Goal: Complete application form

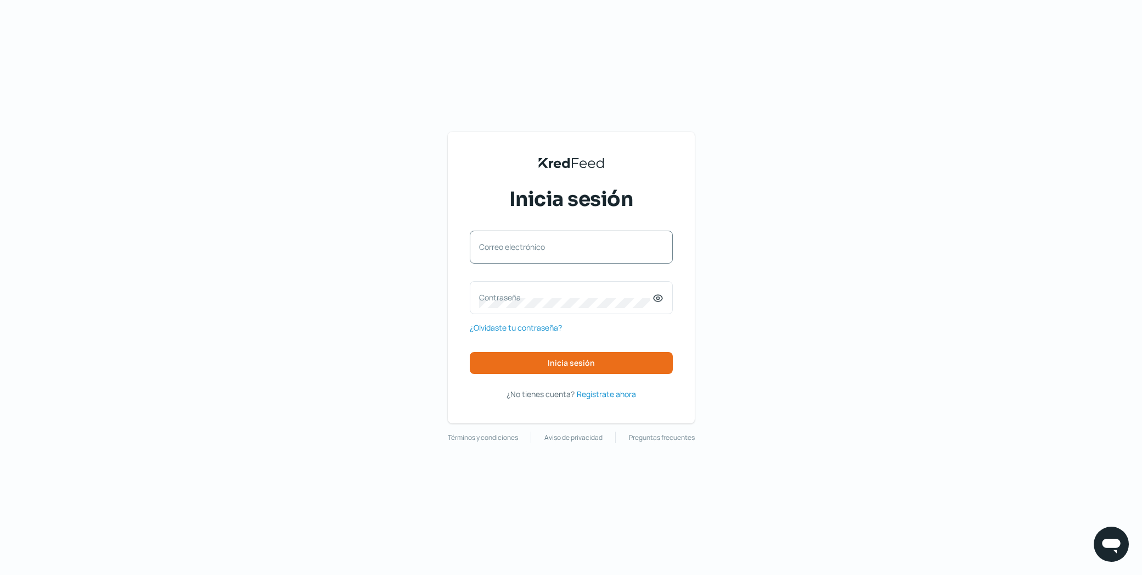
click at [524, 248] on label "Correo electrónico" at bounding box center [565, 247] width 173 height 10
click at [524, 248] on input "Correo electrónico" at bounding box center [571, 253] width 184 height 10
type input "[EMAIL_ADDRESS][PERSON_NAME][DOMAIN_NAME]"
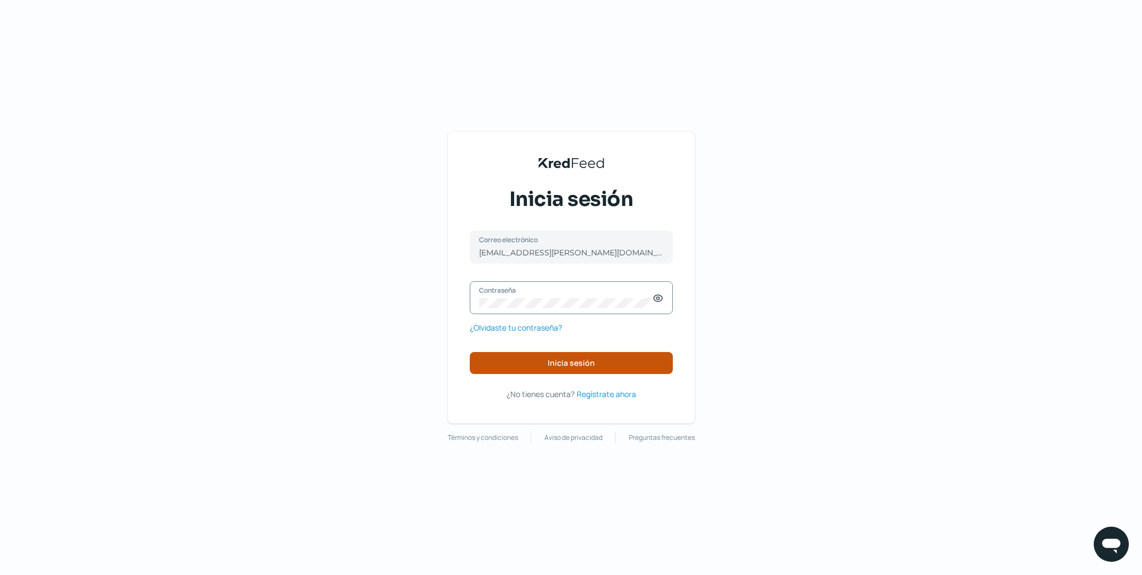
click at [581, 362] on span "Inicia sesión" at bounding box center [571, 363] width 47 height 8
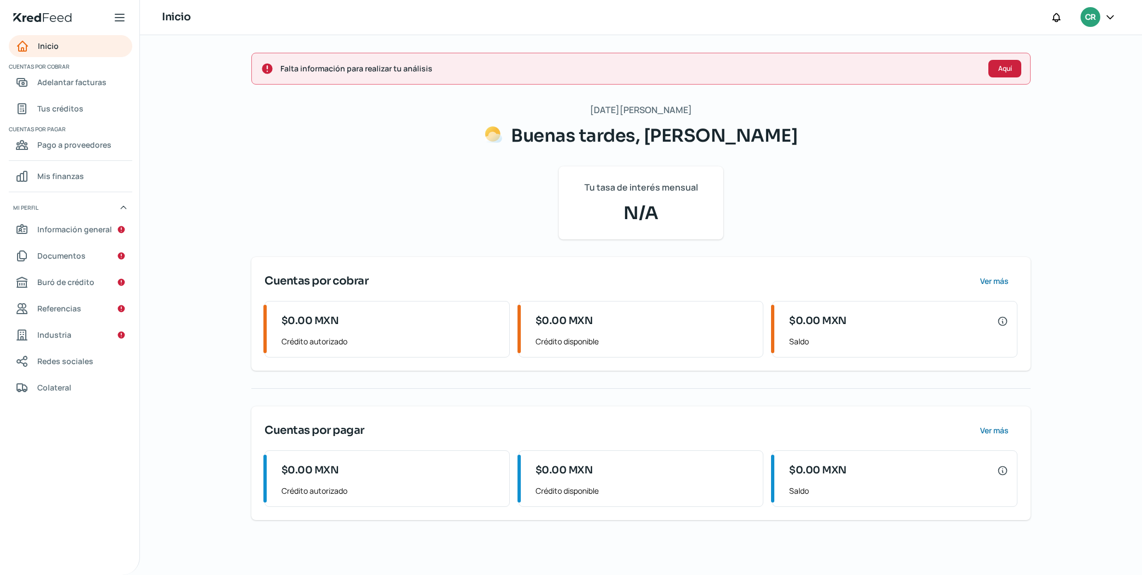
click at [992, 69] on button "Aquí" at bounding box center [1005, 69] width 33 height 18
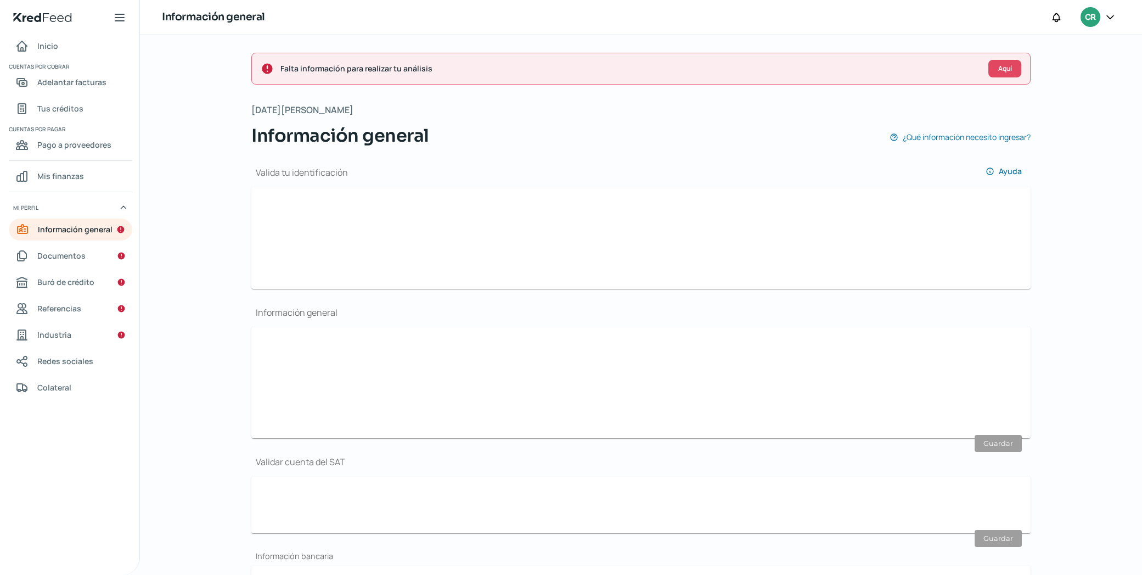
scroll to position [113, 0]
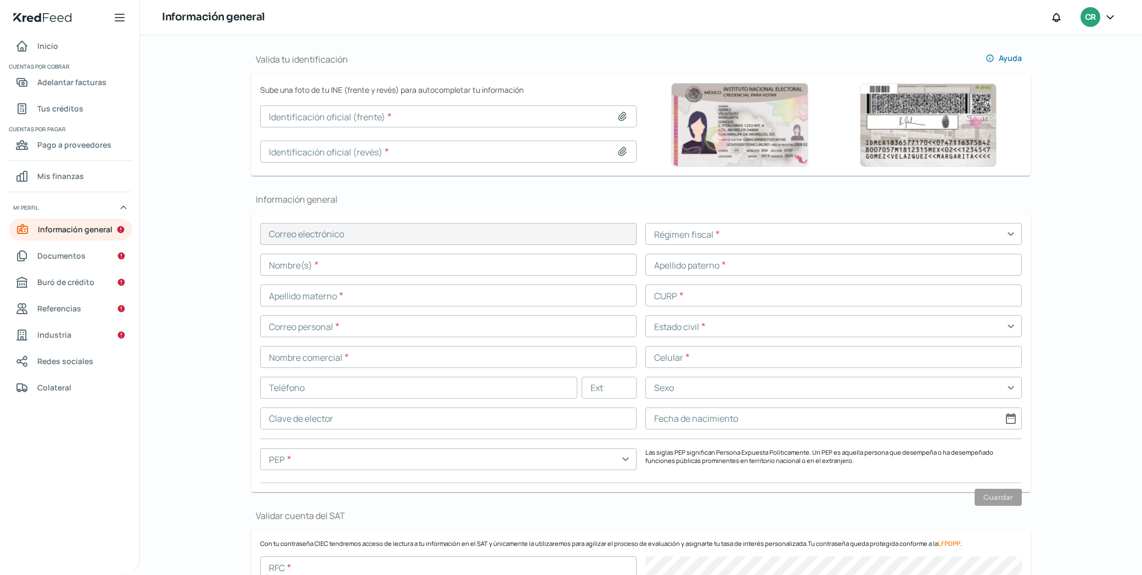
type input "[EMAIL_ADDRESS][PERSON_NAME][DOMAIN_NAME]"
type input "Régimen simplificado de confianza"
type input "Trax"
type input "44 - 2230 - 1595"
type input "[PERSON_NAME]"
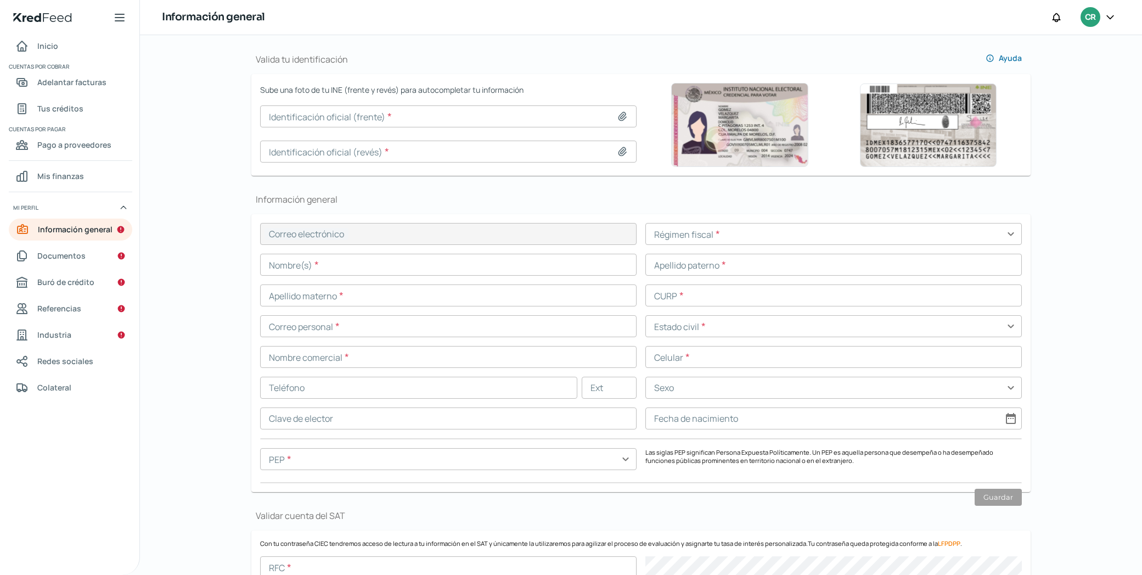
type input "[PERSON_NAME]"
type input "Bello"
type input "BABC890829HQTTLR05"
type input "[EMAIL_ADDRESS][PERSON_NAME][DOMAIN_NAME]"
type input "Soltero/a"
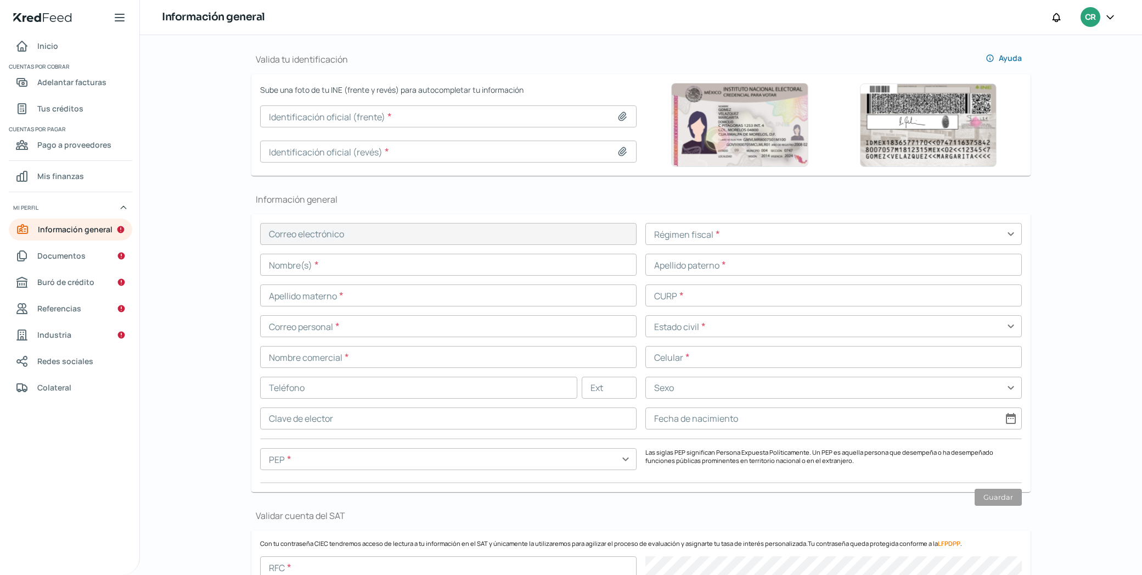
type input "Hombre"
type input "[DATE]"
type input "No"
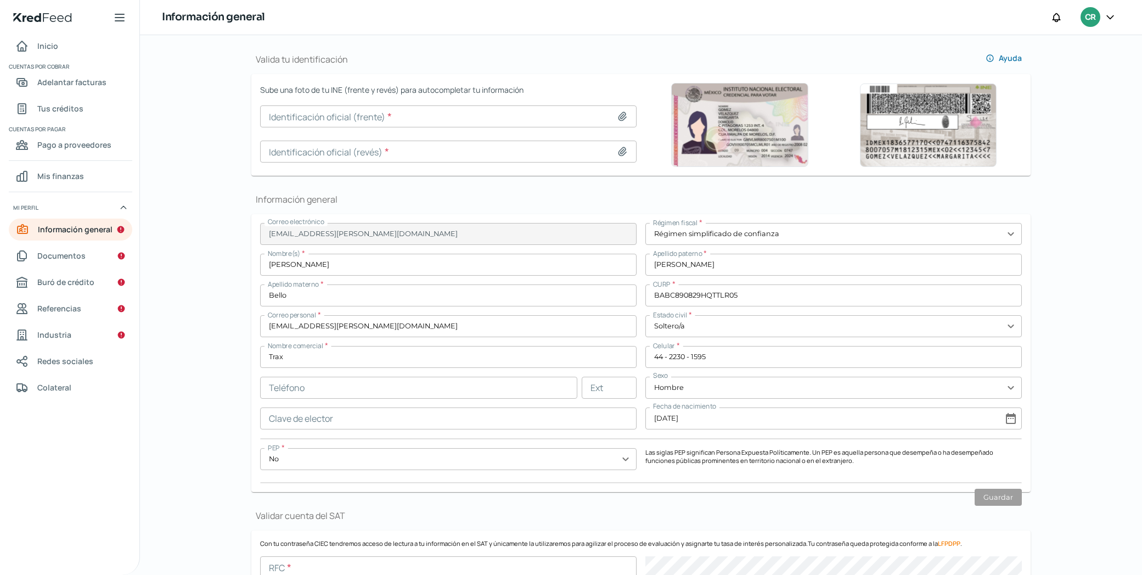
click at [327, 114] on input at bounding box center [448, 116] width 377 height 22
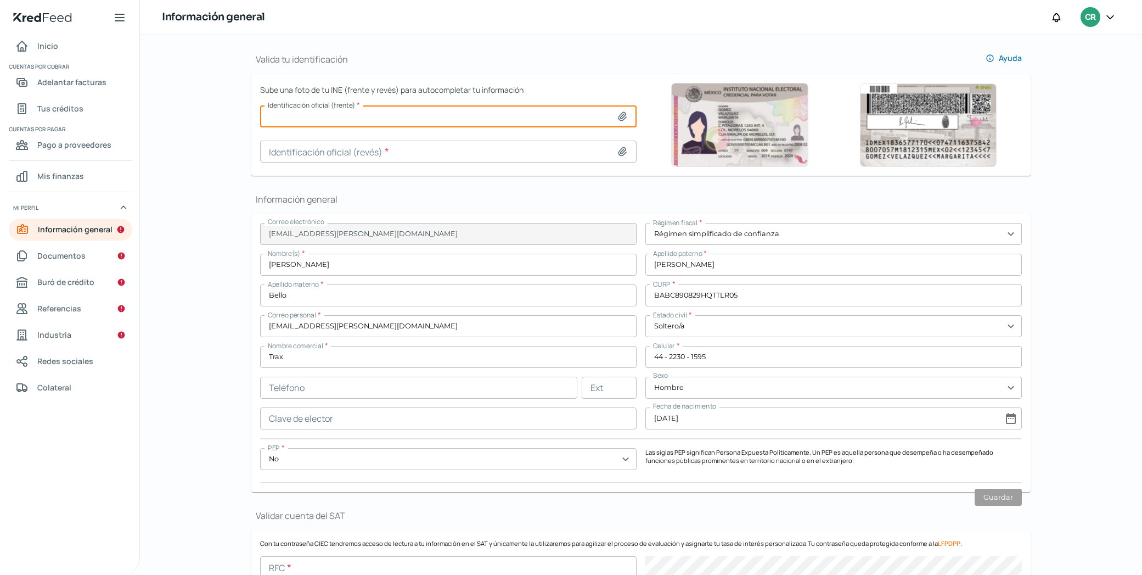
type input "C:\fakepath\Screenshot [DATE] 12.14.15.png"
type input "Screenshot [DATE] 12.14.15.png"
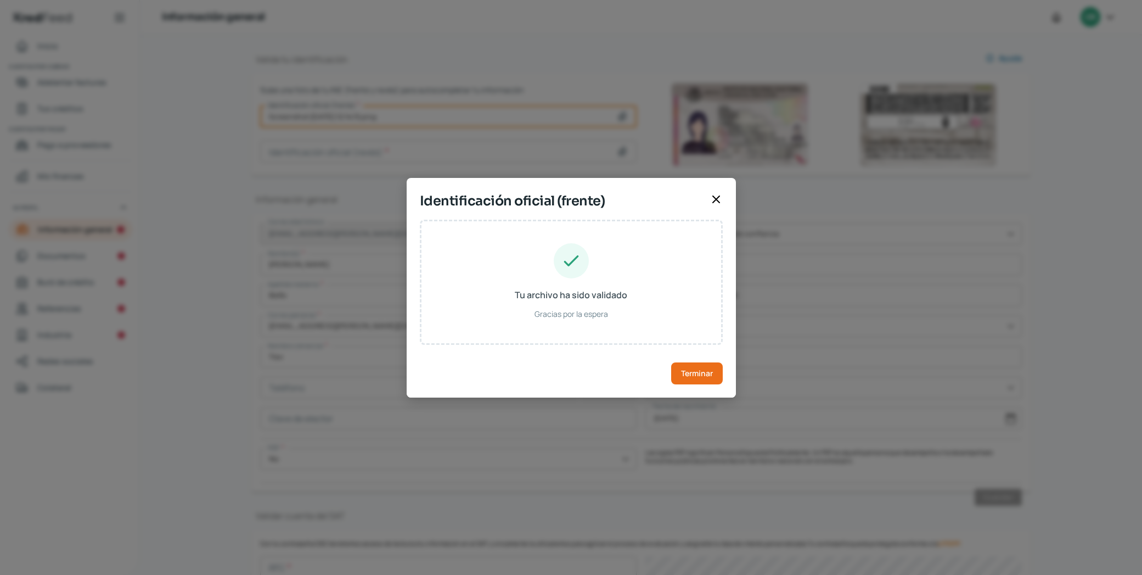
type input "[PERSON_NAME]"
type input "BELLO"
type input "BTBLCR89082922H700"
type input "[DATE]"
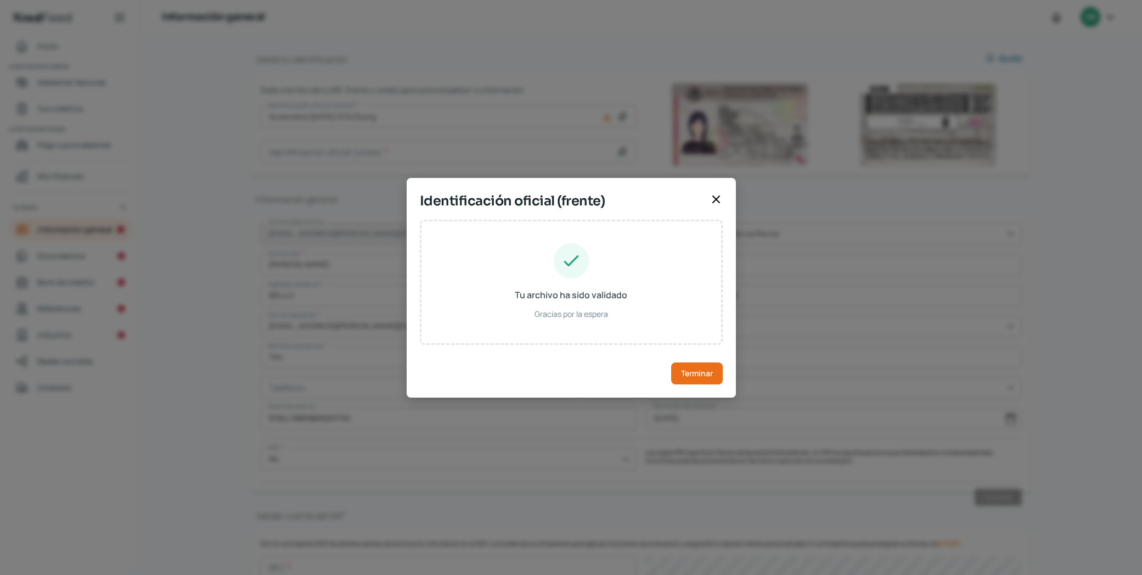
click at [687, 366] on button "Terminar" at bounding box center [697, 373] width 52 height 22
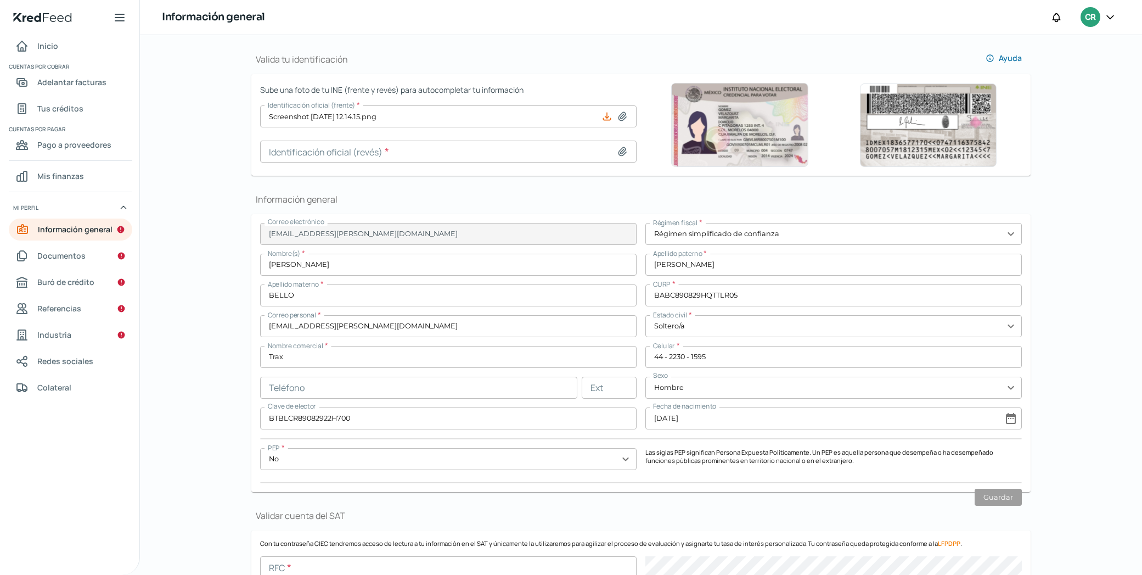
click at [622, 150] on icon at bounding box center [623, 151] width 8 height 8
type input "C:\fakepath\Screenshot [DATE] 11.49.51.png"
type input "Screenshot [DATE] 11.49.51.png"
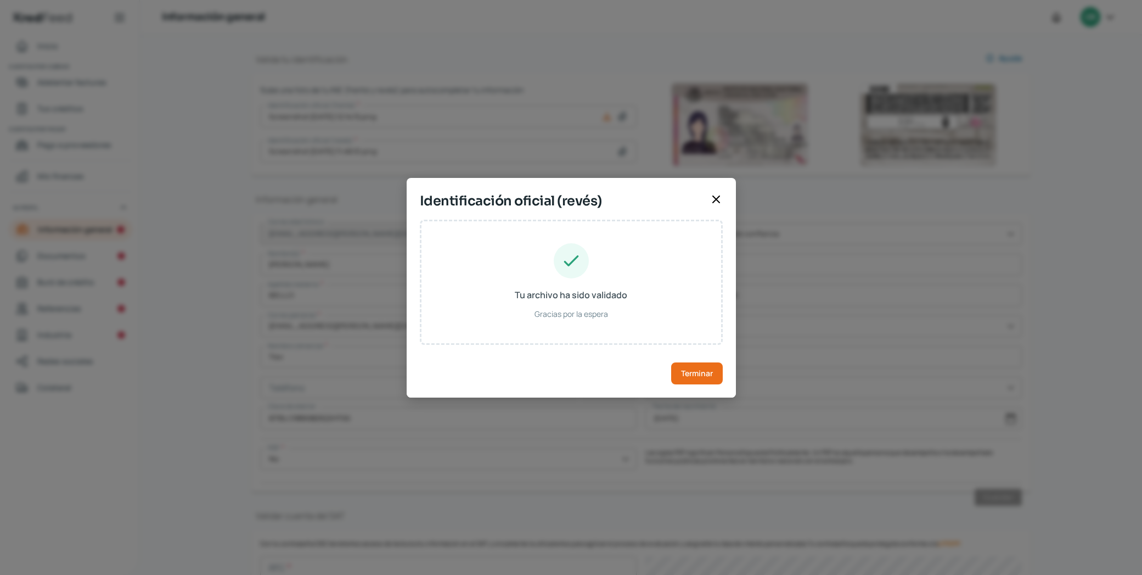
drag, startPoint x: 686, startPoint y: 376, endPoint x: 677, endPoint y: 377, distance: 8.8
click at [686, 376] on span "Terminar" at bounding box center [697, 373] width 32 height 8
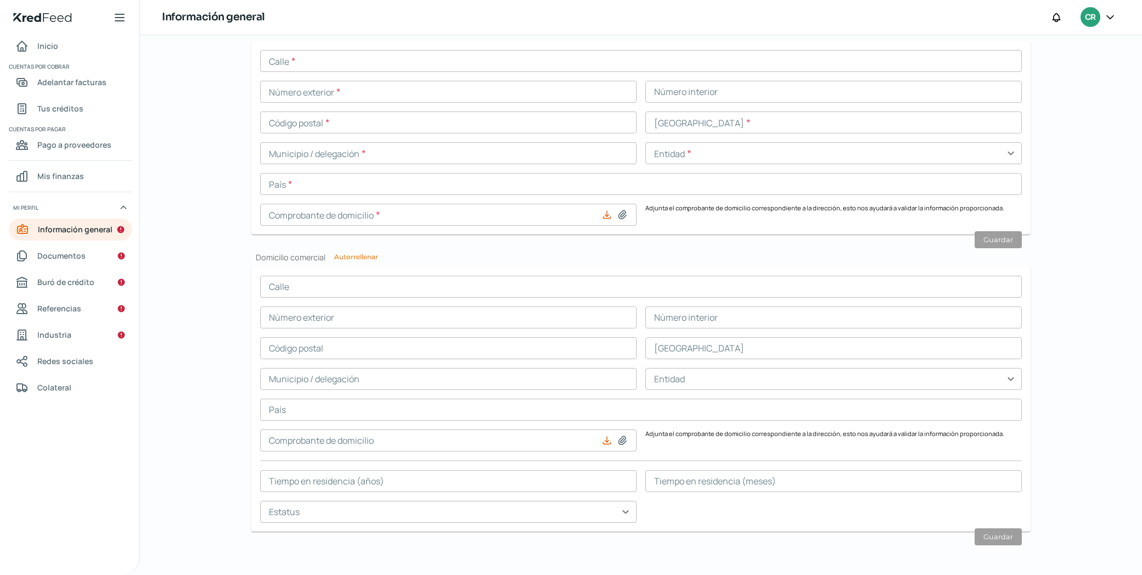
scroll to position [0, 0]
click at [100, 277] on link "Buró de crédito" at bounding box center [70, 282] width 123 height 22
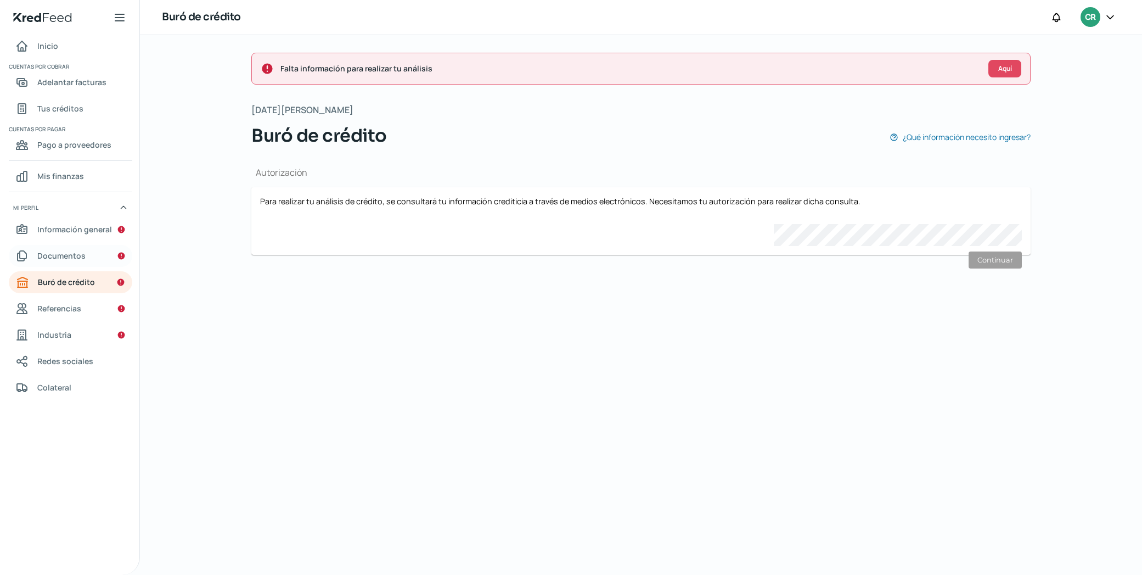
click at [97, 260] on link "Documentos" at bounding box center [70, 256] width 123 height 22
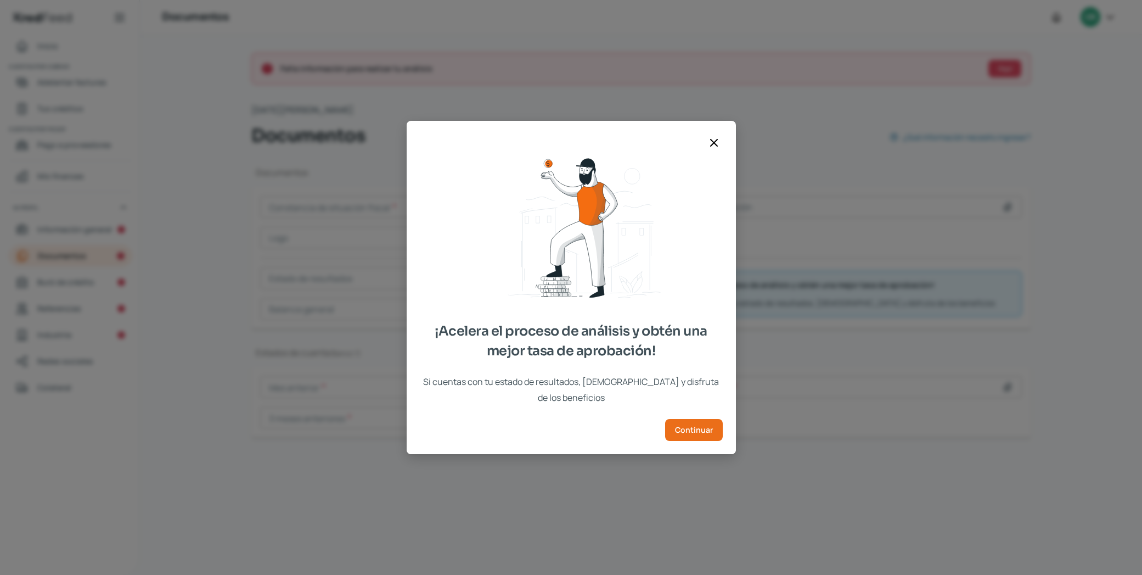
click at [715, 148] on icon at bounding box center [713, 142] width 13 height 13
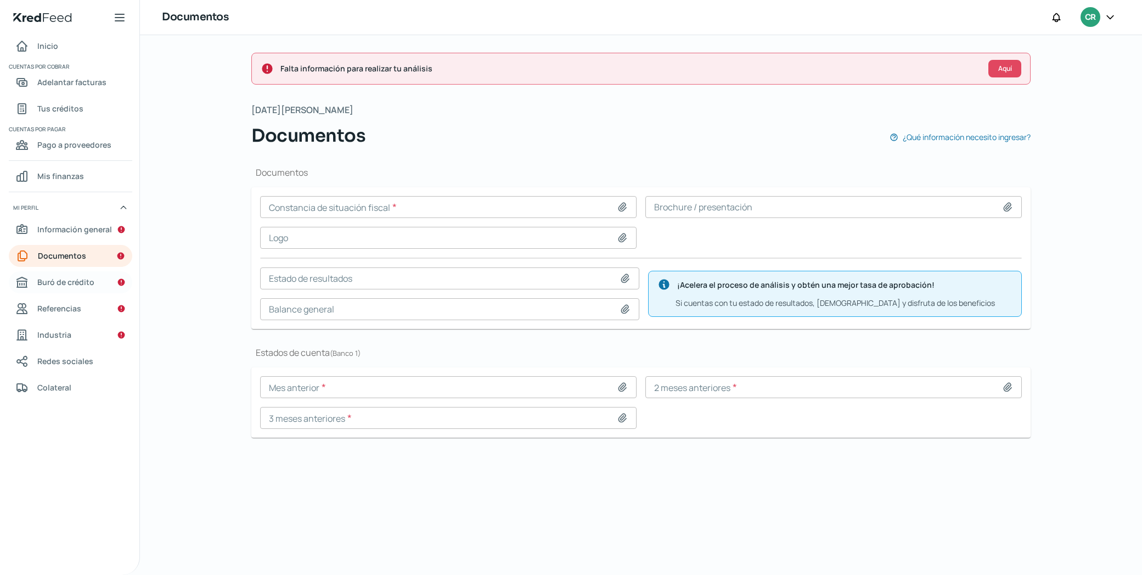
click at [88, 277] on span "Buró de crédito" at bounding box center [65, 282] width 57 height 14
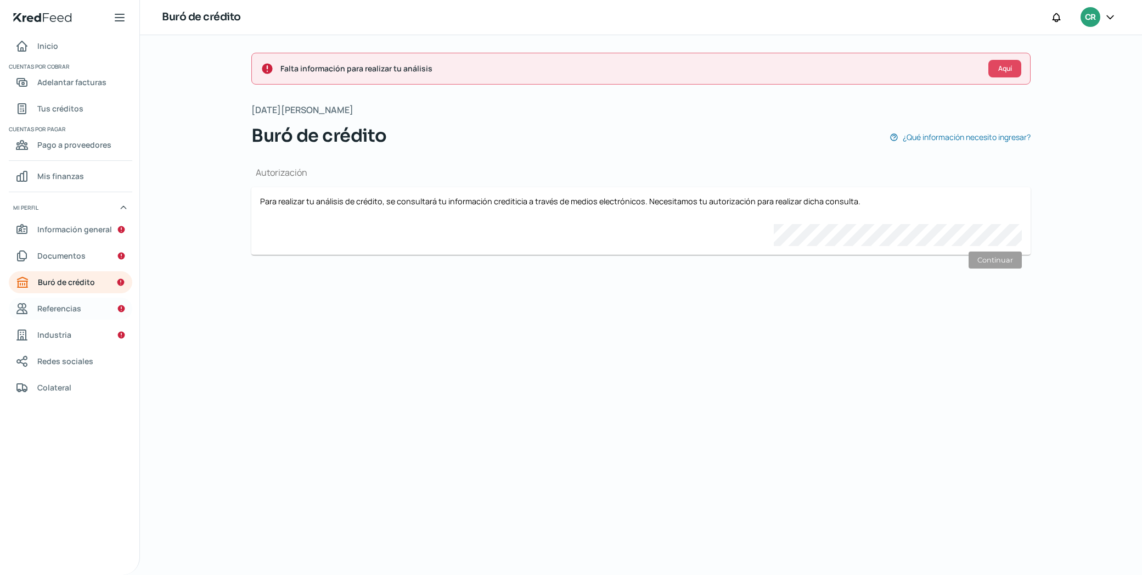
click at [75, 314] on span "Referencias" at bounding box center [59, 308] width 44 height 14
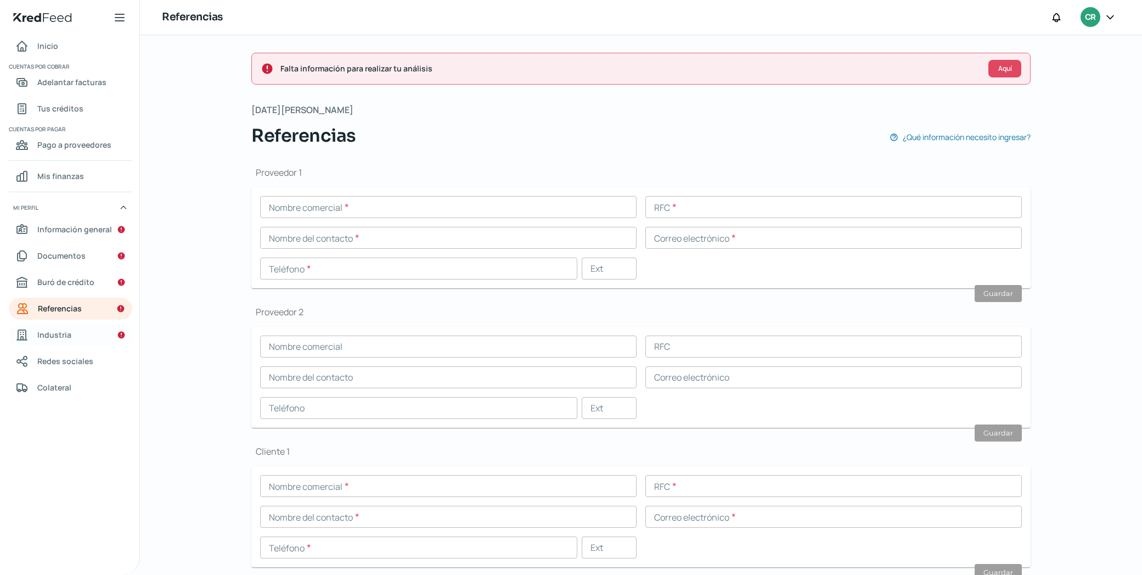
click at [105, 326] on link "Industria" at bounding box center [70, 335] width 123 height 22
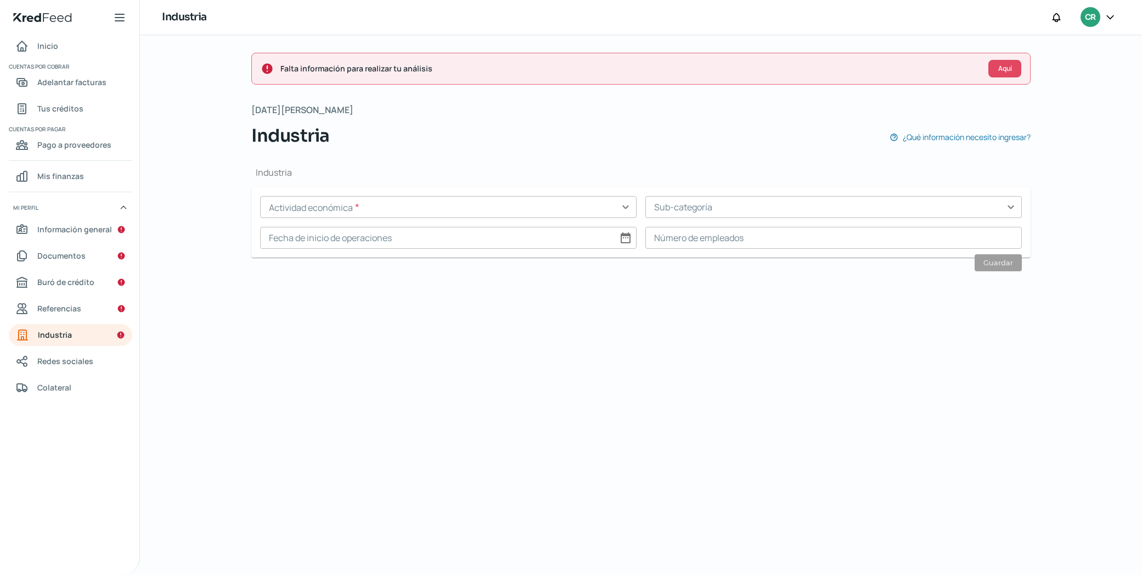
click at [350, 209] on input "text" at bounding box center [448, 207] width 377 height 22
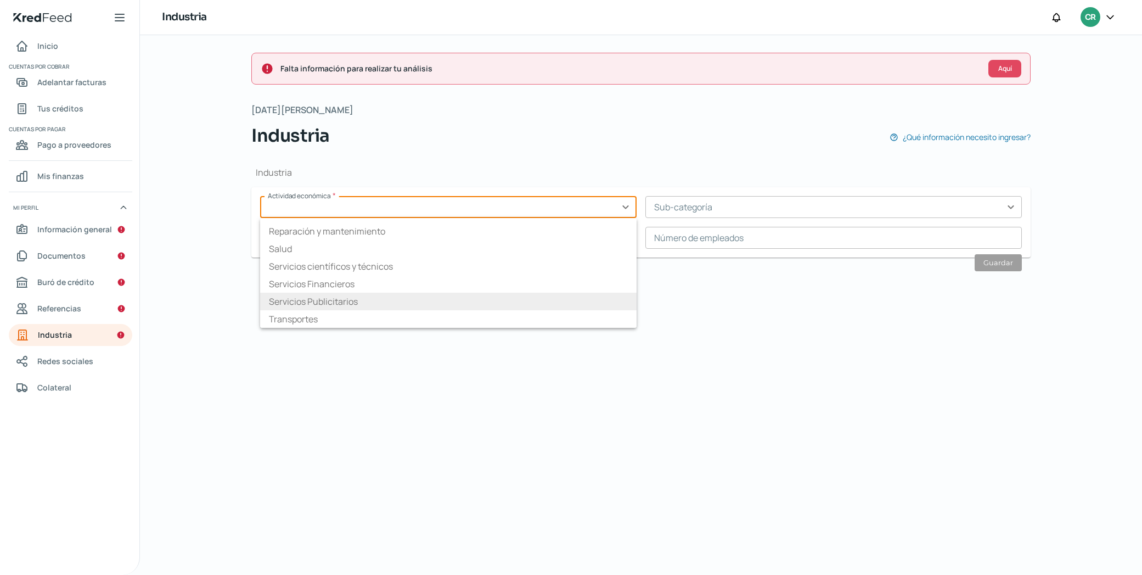
click at [350, 302] on li "Servicios Publicitarios" at bounding box center [448, 302] width 377 height 18
type input "Servicios Publicitarios"
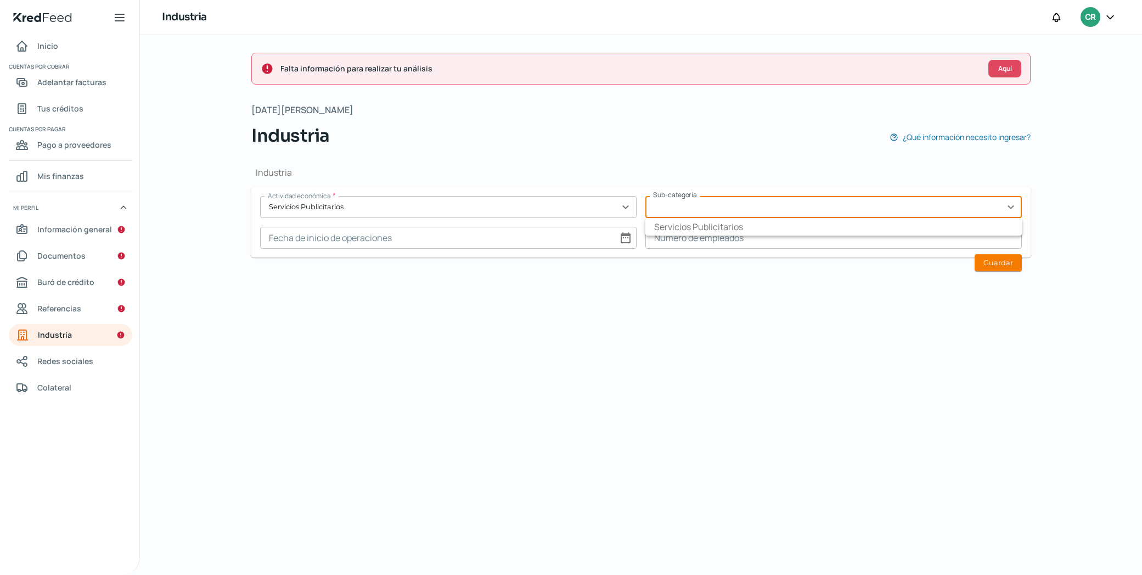
click at [692, 207] on input "text" at bounding box center [833, 207] width 377 height 22
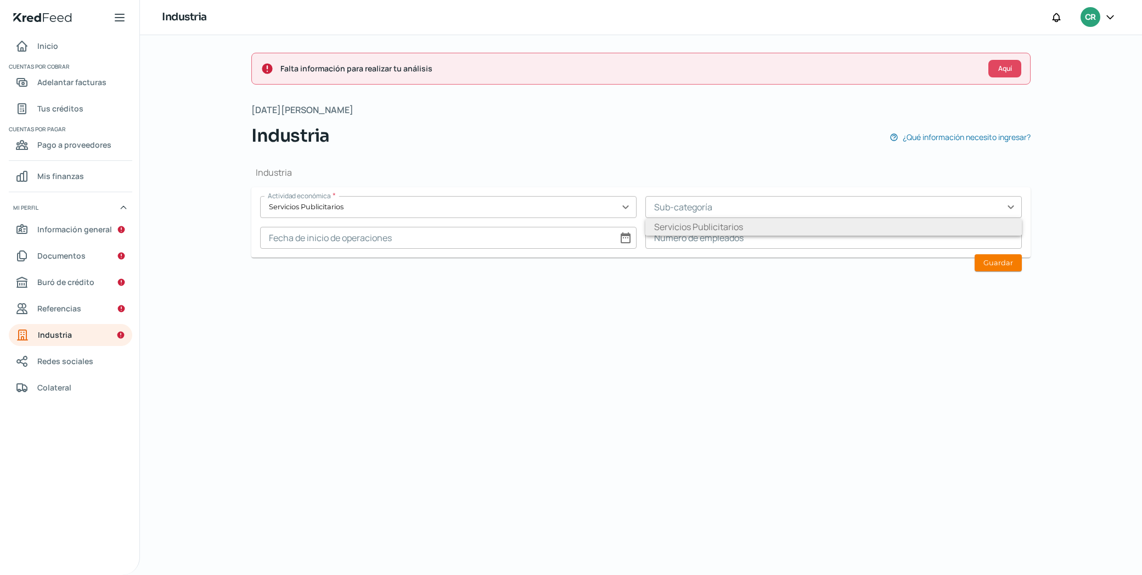
click at [682, 232] on li "Servicios Publicitarios" at bounding box center [833, 227] width 377 height 18
type input "Servicios Publicitarios"
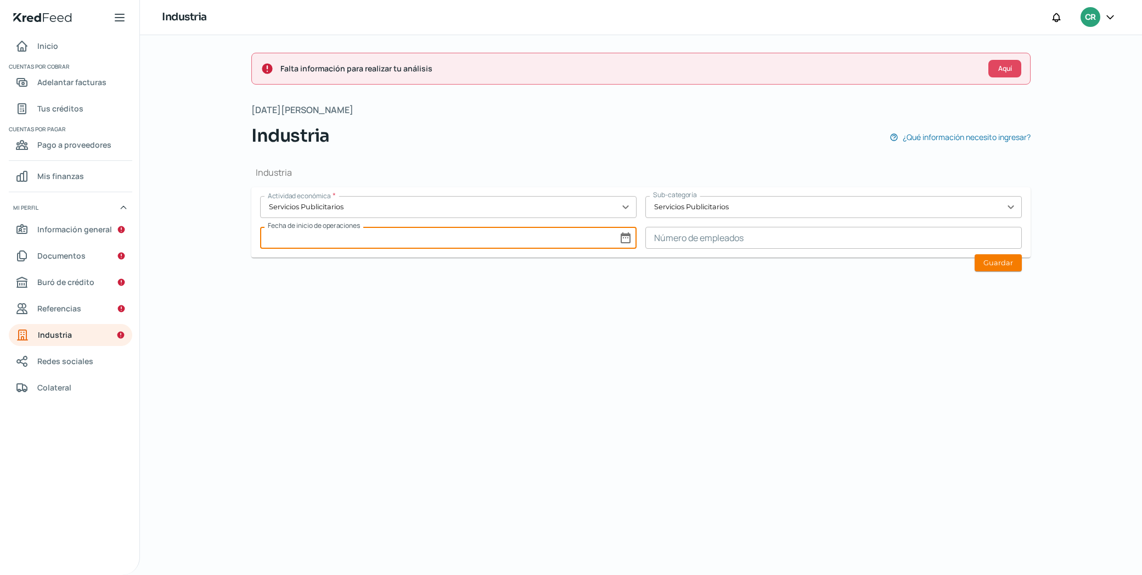
click at [520, 234] on input at bounding box center [448, 238] width 377 height 22
select select "7"
select select "2025"
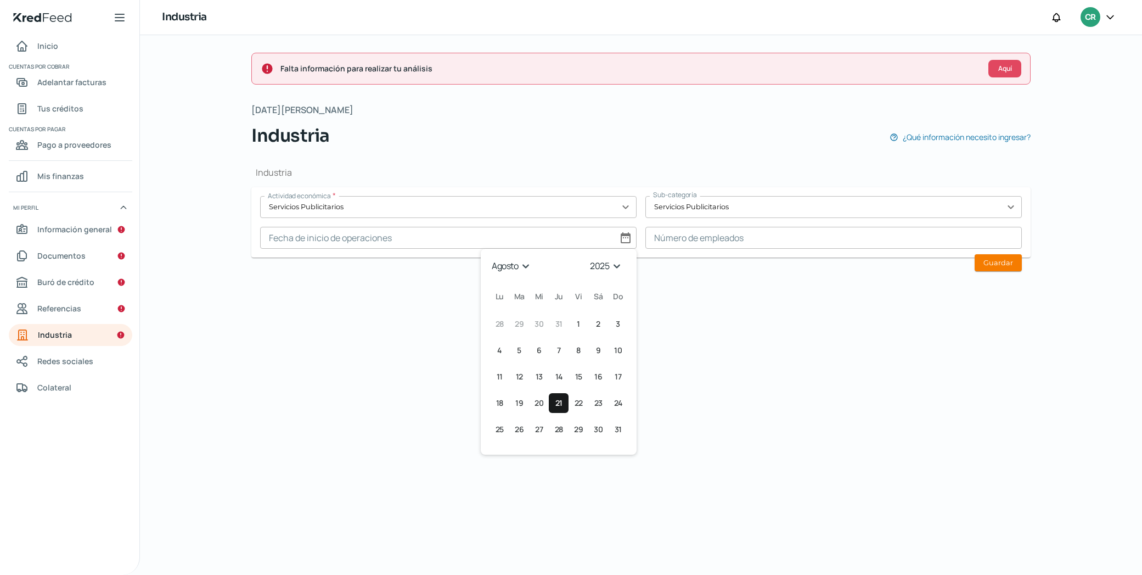
select select "0"
select select "2018"
click at [703, 299] on div "Falta información para realizar tu análisis Aquí [DATE][PERSON_NAME] Industria …" at bounding box center [640, 305] width 823 height 540
click at [613, 235] on input at bounding box center [448, 238] width 377 height 22
select select "7"
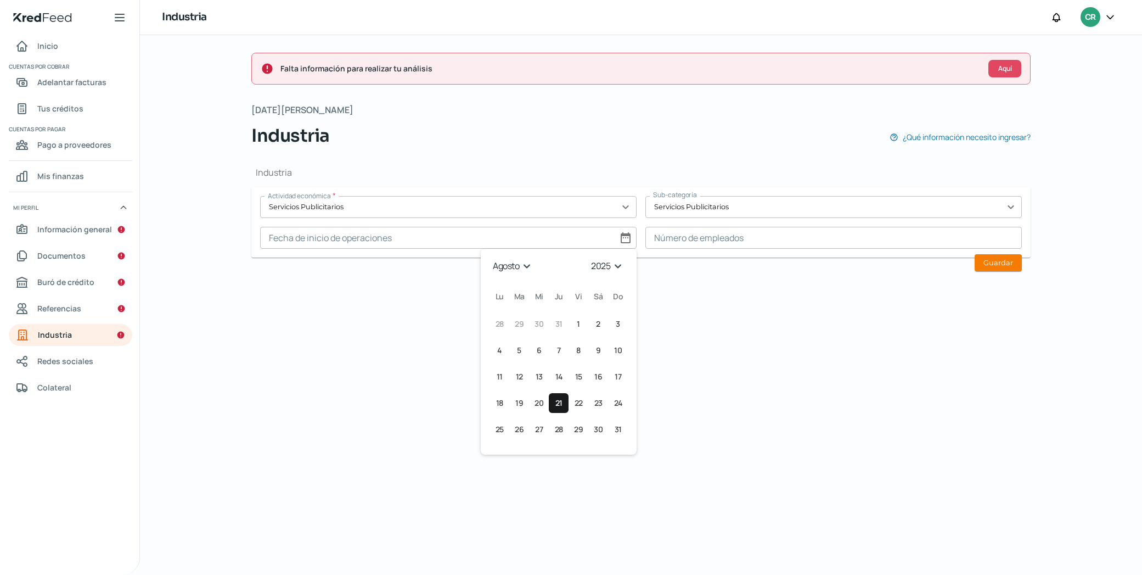
select select "2018"
select select "0"
click at [523, 324] on button "2 [DATE] ([DATE])" at bounding box center [519, 324] width 20 height 20
type input "[DATE]"
click at [715, 241] on input at bounding box center [833, 238] width 377 height 22
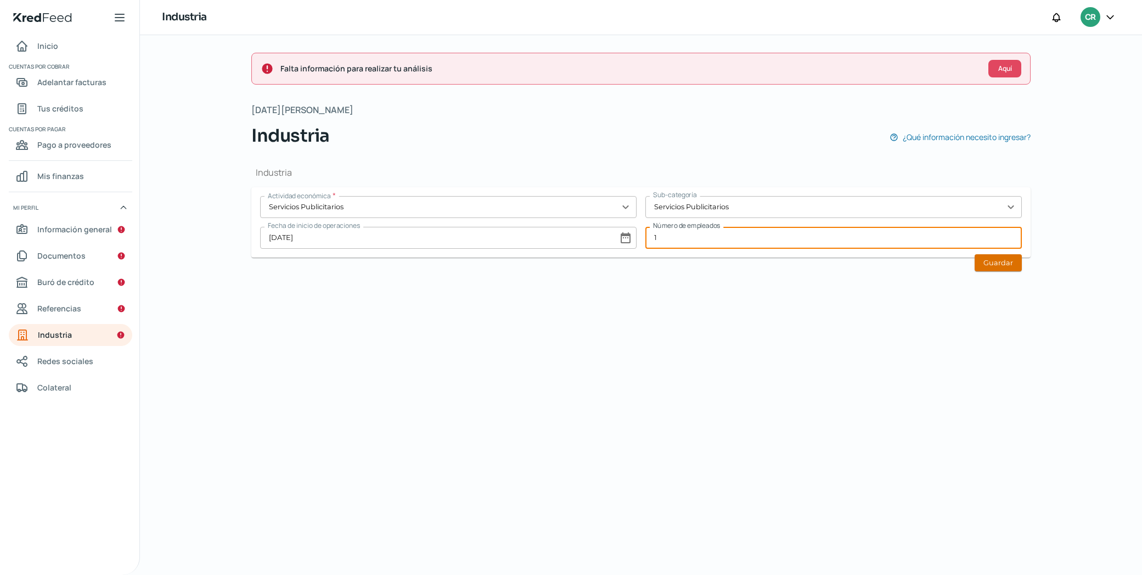
type input "1"
click at [1016, 261] on button "Guardar" at bounding box center [998, 262] width 47 height 17
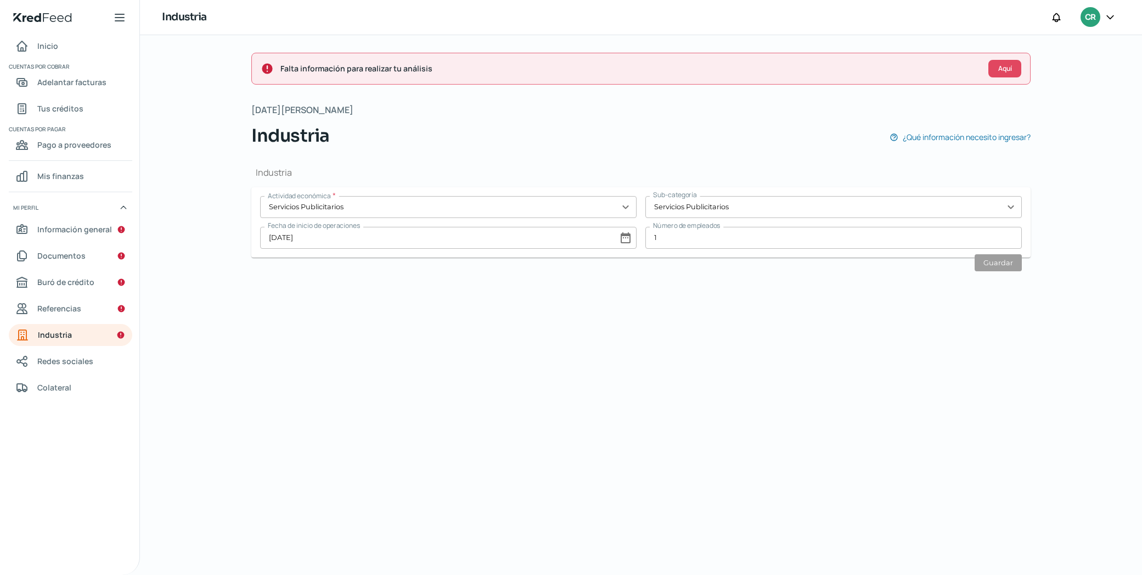
drag, startPoint x: 991, startPoint y: 71, endPoint x: 986, endPoint y: 78, distance: 8.7
click at [991, 71] on button "Aquí" at bounding box center [1005, 69] width 33 height 18
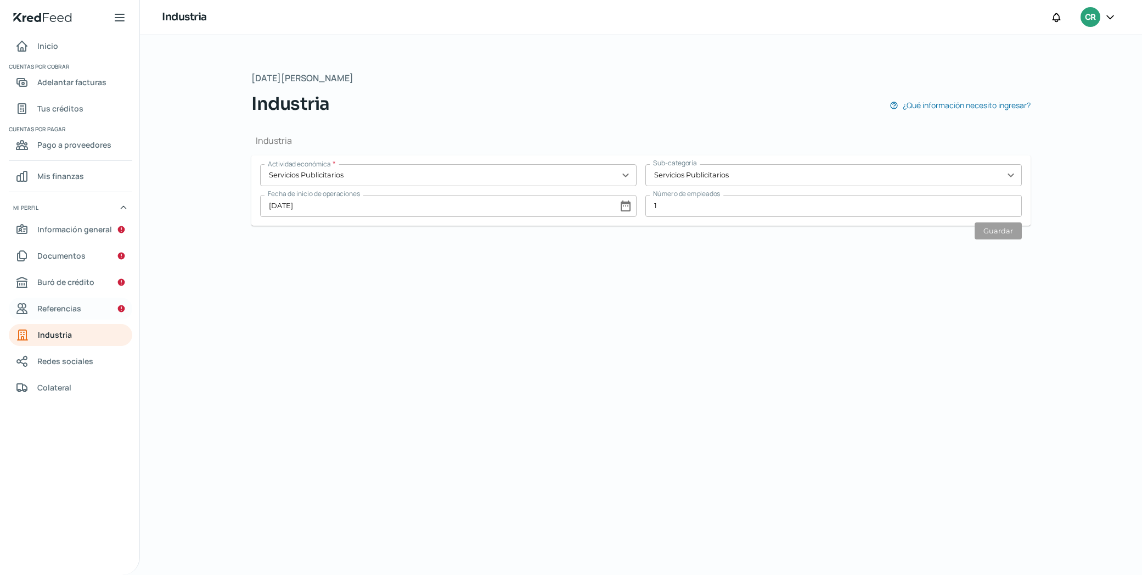
click at [111, 309] on link "Referencias" at bounding box center [70, 308] width 123 height 22
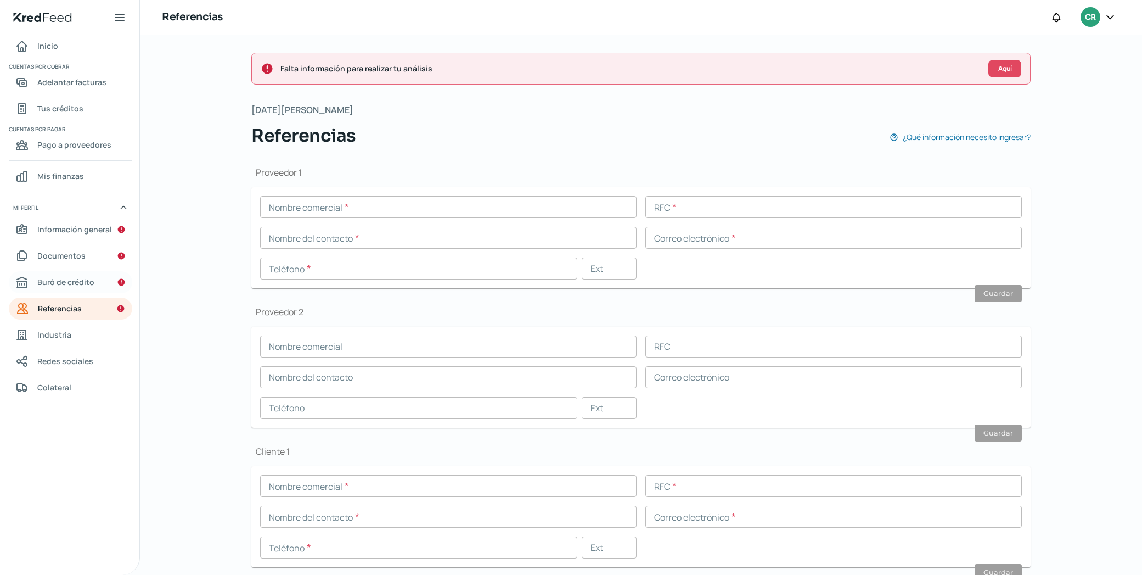
click at [77, 283] on span "Buró de crédito" at bounding box center [65, 282] width 57 height 14
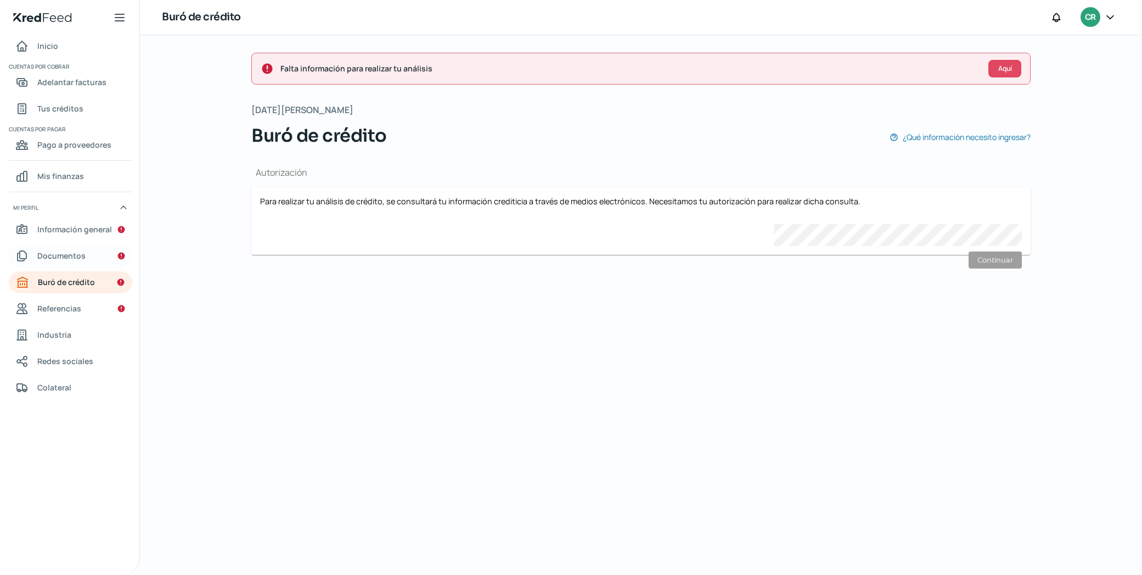
click at [93, 257] on link "Documentos" at bounding box center [70, 256] width 123 height 22
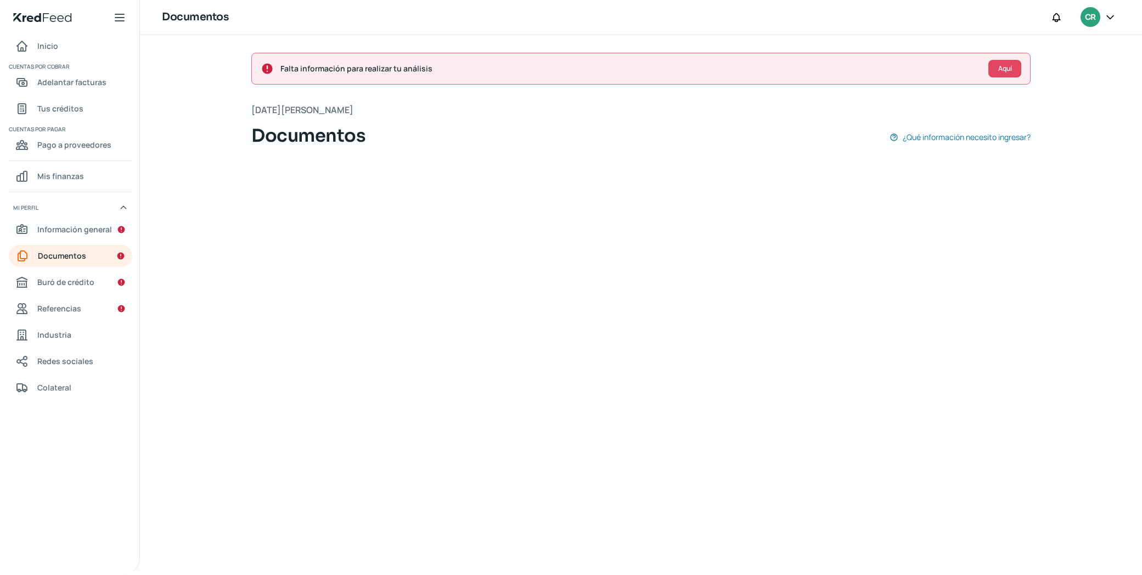
click at [96, 235] on span "Información general" at bounding box center [74, 229] width 75 height 14
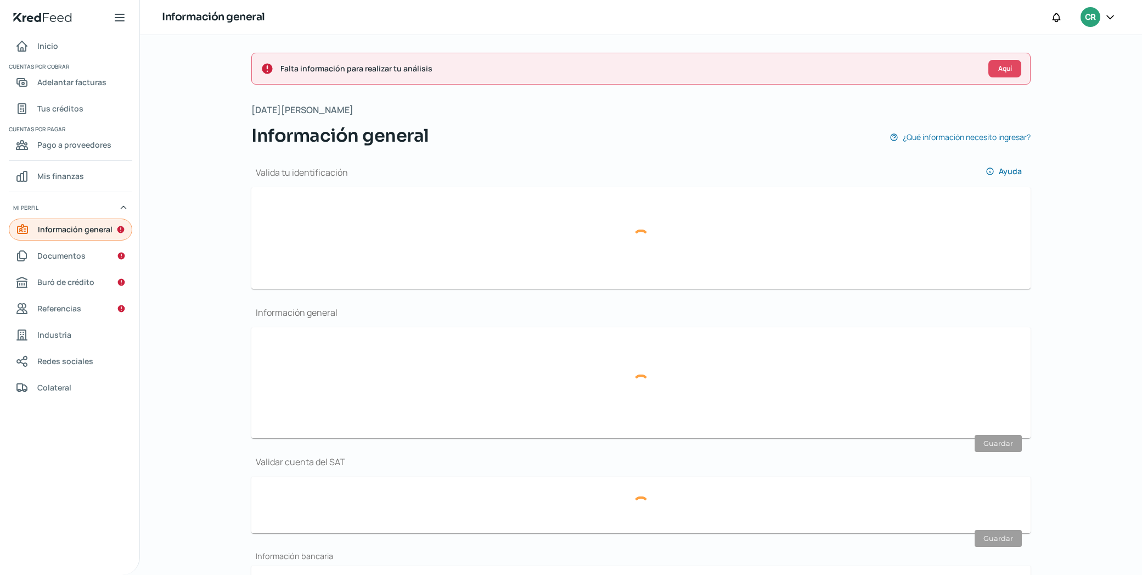
type input "Screenshot [DATE] 12.14.15.png"
type input "Screenshot [DATE] 11.49.51.png"
type input "[EMAIL_ADDRESS][PERSON_NAME][DOMAIN_NAME]"
type input "Régimen simplificado de confianza"
type input "Trax"
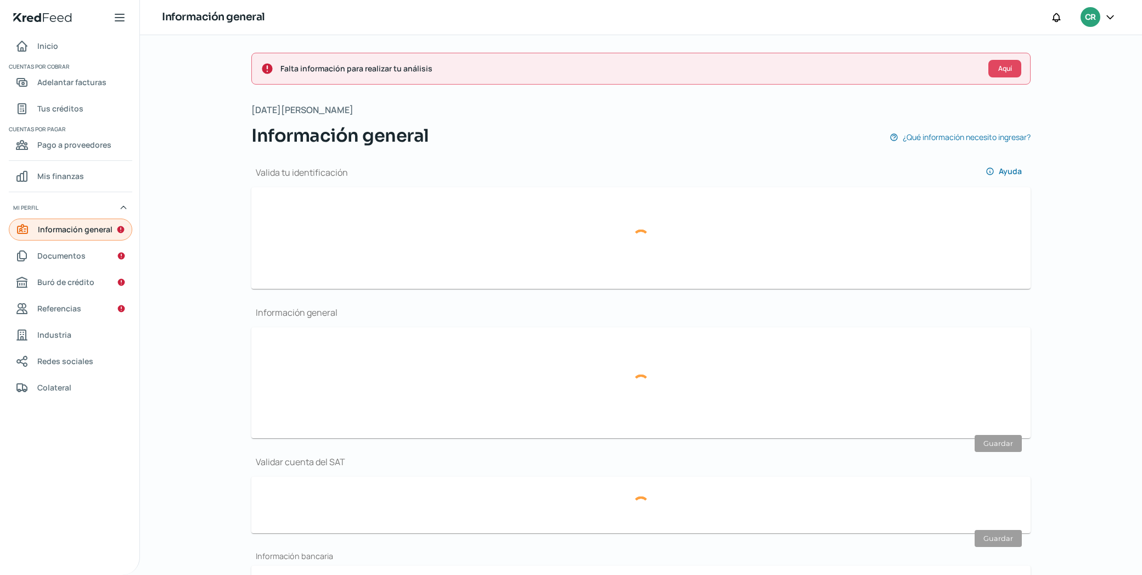
type input "44 - 2230 - 1595"
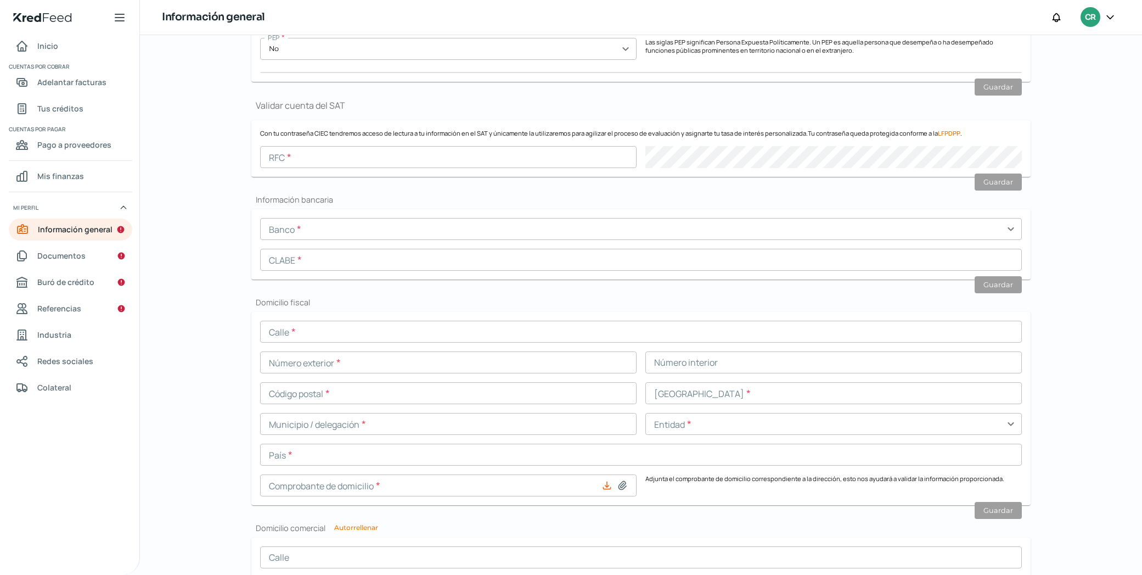
scroll to position [541, 0]
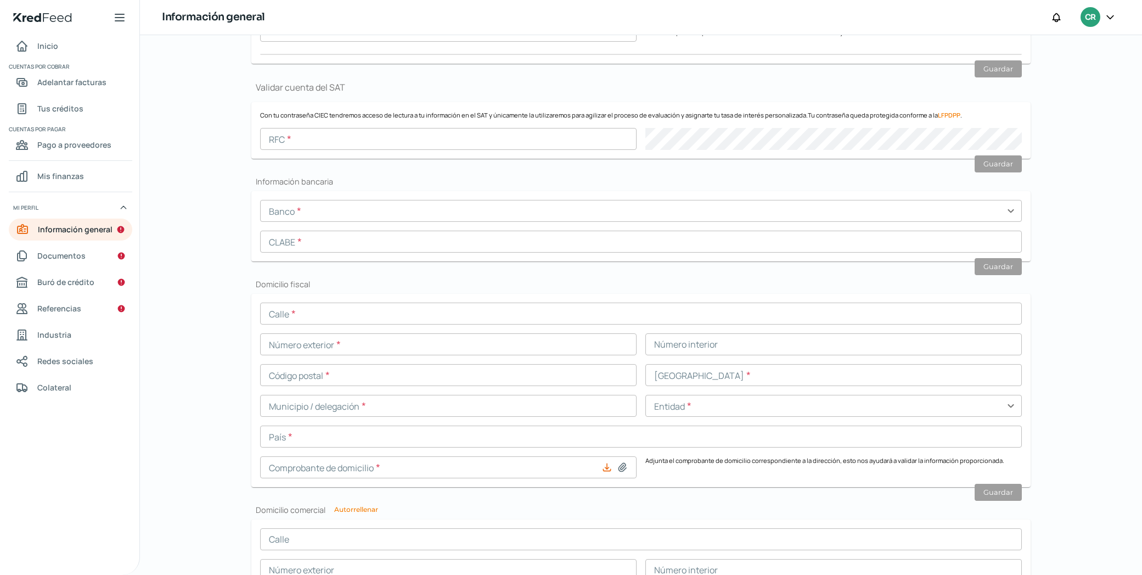
click at [321, 212] on input "text" at bounding box center [641, 211] width 762 height 22
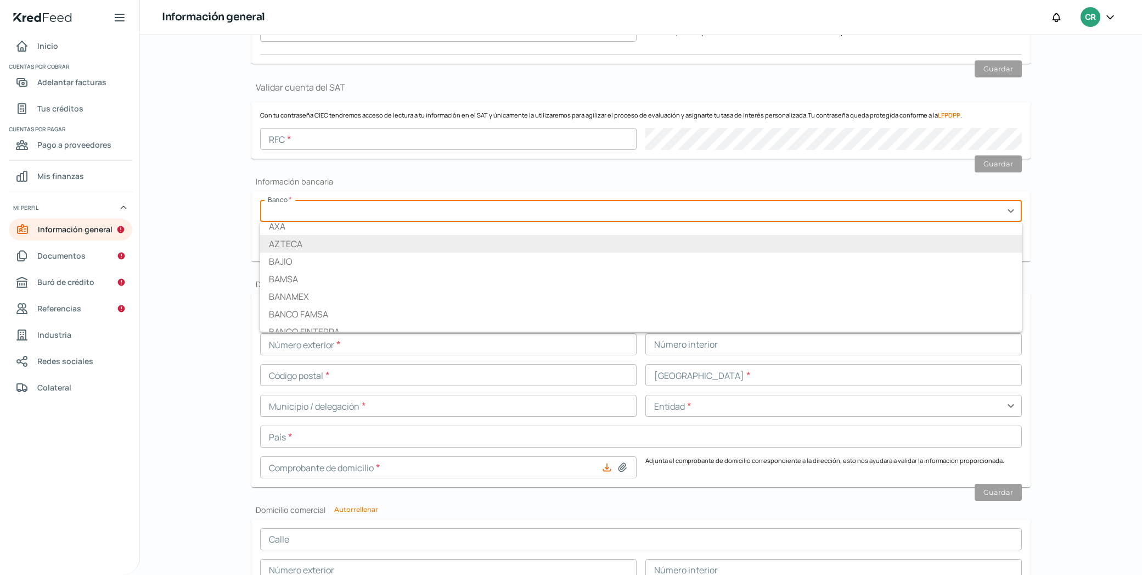
scroll to position [179, 0]
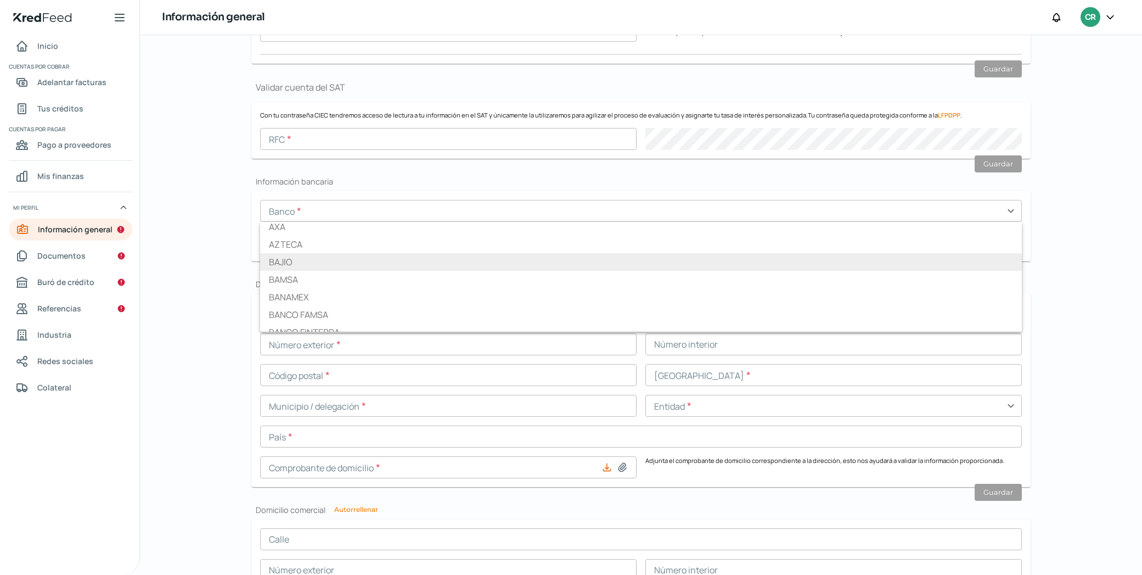
click at [324, 263] on li "BAJIO" at bounding box center [641, 262] width 762 height 18
type input "BAJIO"
click at [324, 245] on input "text" at bounding box center [641, 242] width 762 height 22
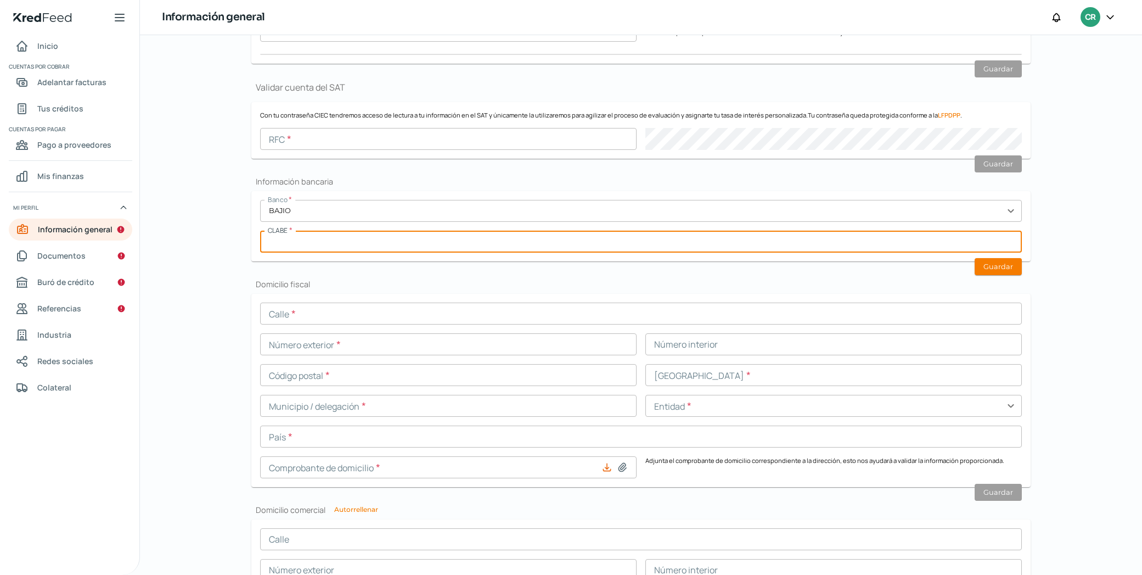
paste input "030680900028838320"
type input "030680900028838320"
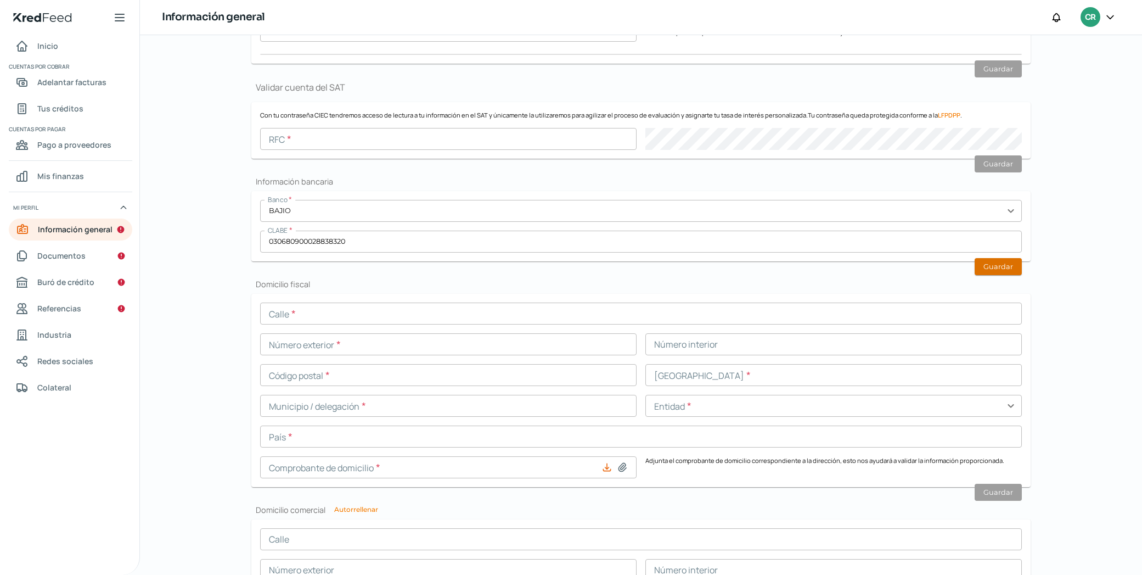
click at [1006, 262] on button "Guardar" at bounding box center [998, 266] width 47 height 17
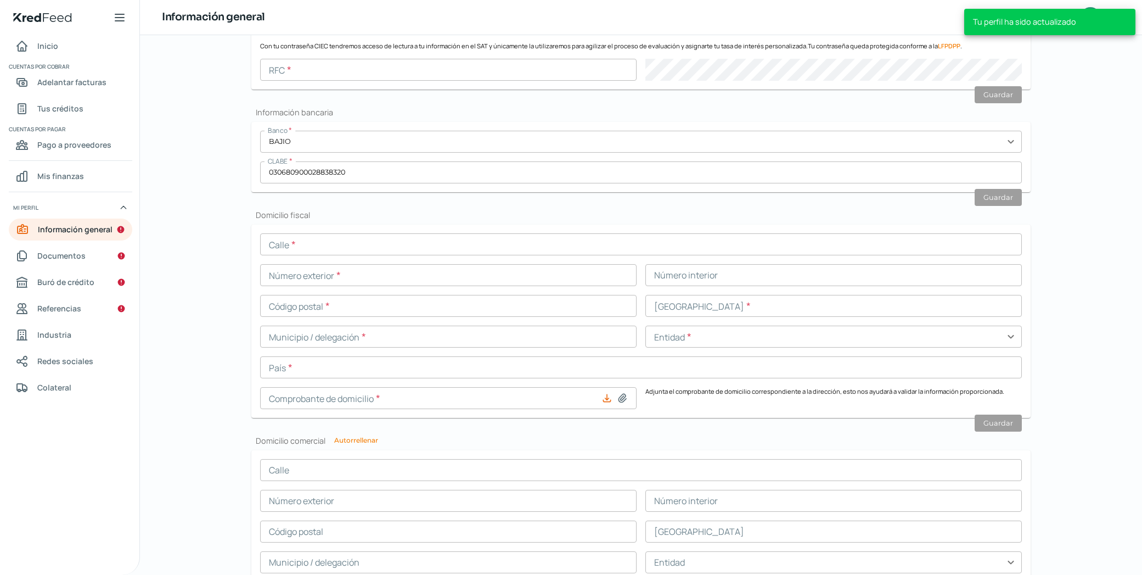
scroll to position [613, 0]
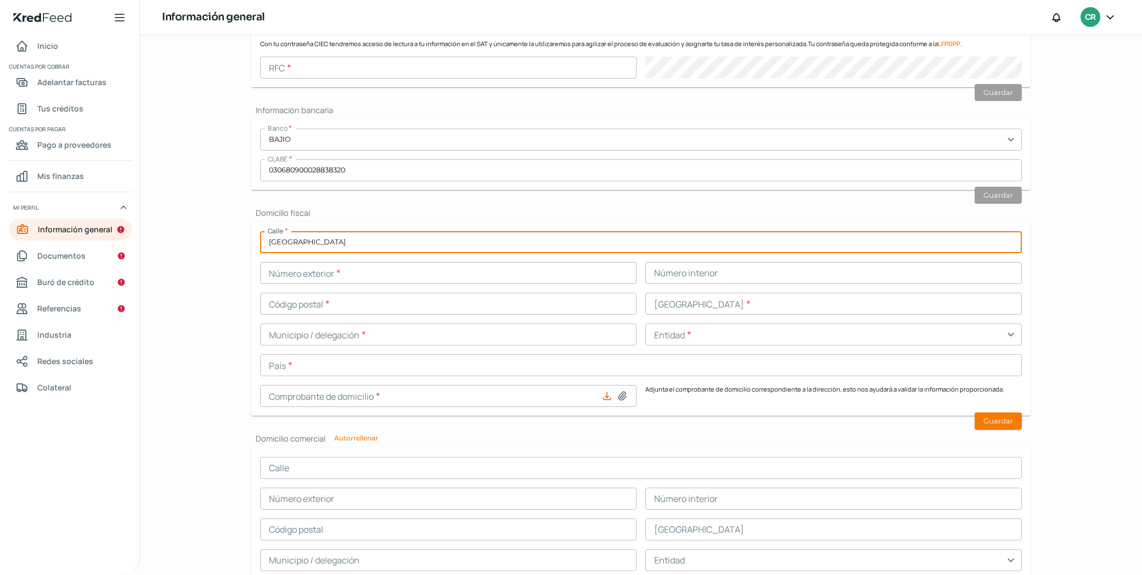
click at [334, 243] on input "[GEOGRAPHIC_DATA]" at bounding box center [641, 242] width 762 height 22
type input "[GEOGRAPHIC_DATA]"
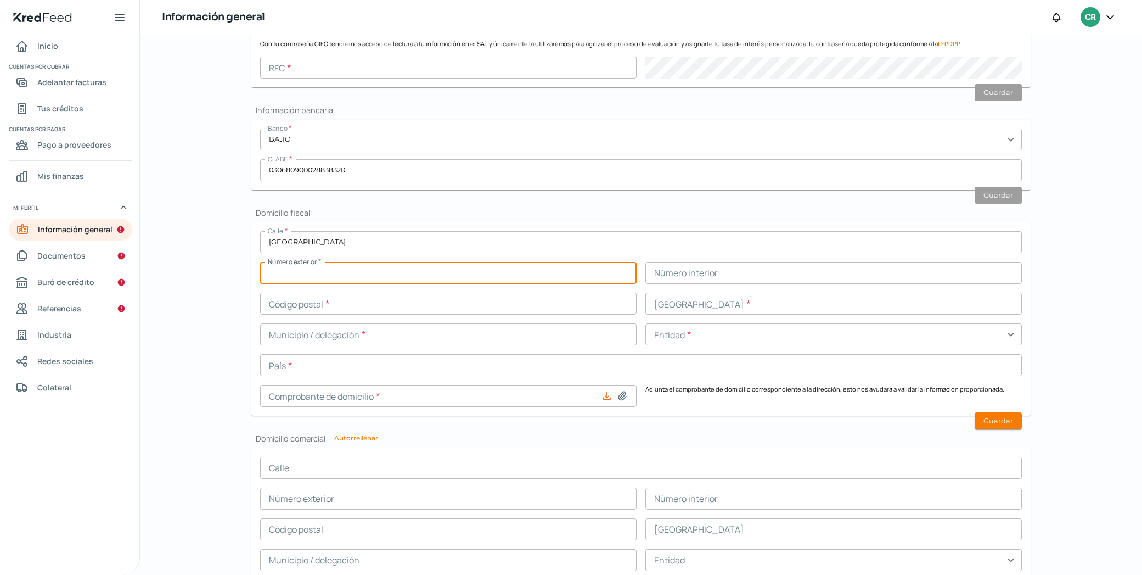
click at [388, 275] on input "text" at bounding box center [448, 273] width 377 height 22
type input "1151"
click at [659, 271] on input "text" at bounding box center [833, 273] width 377 height 22
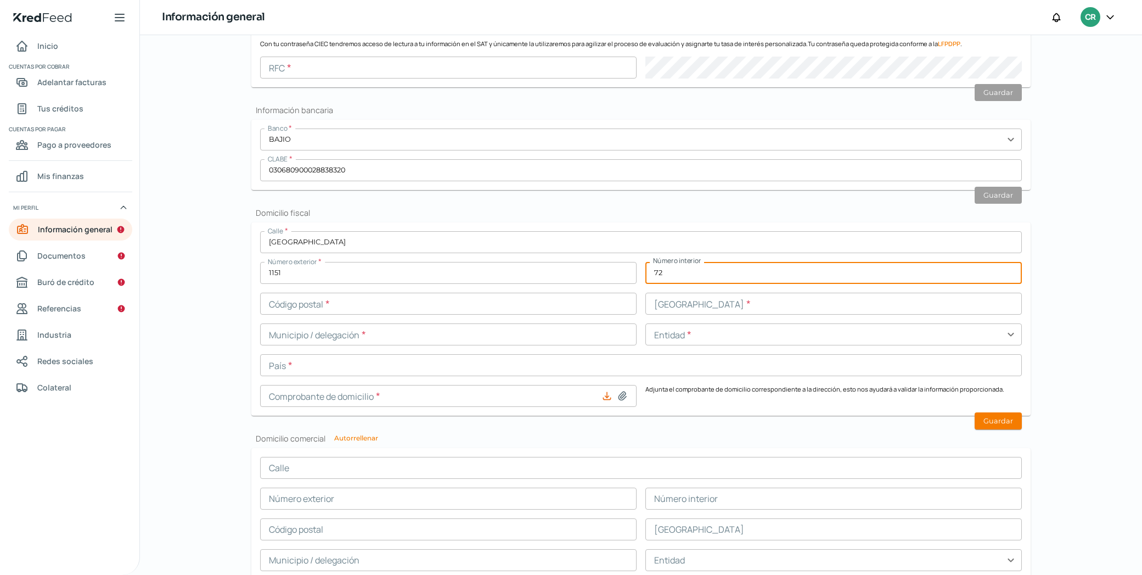
type input "72"
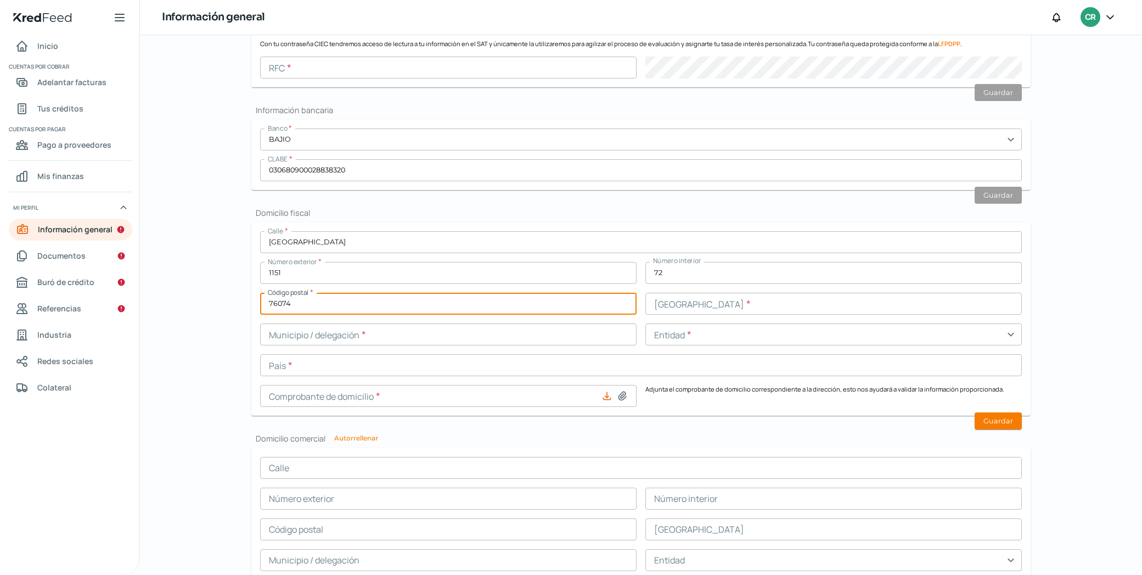
type input "76074"
click at [881, 305] on input "text" at bounding box center [833, 304] width 377 height 22
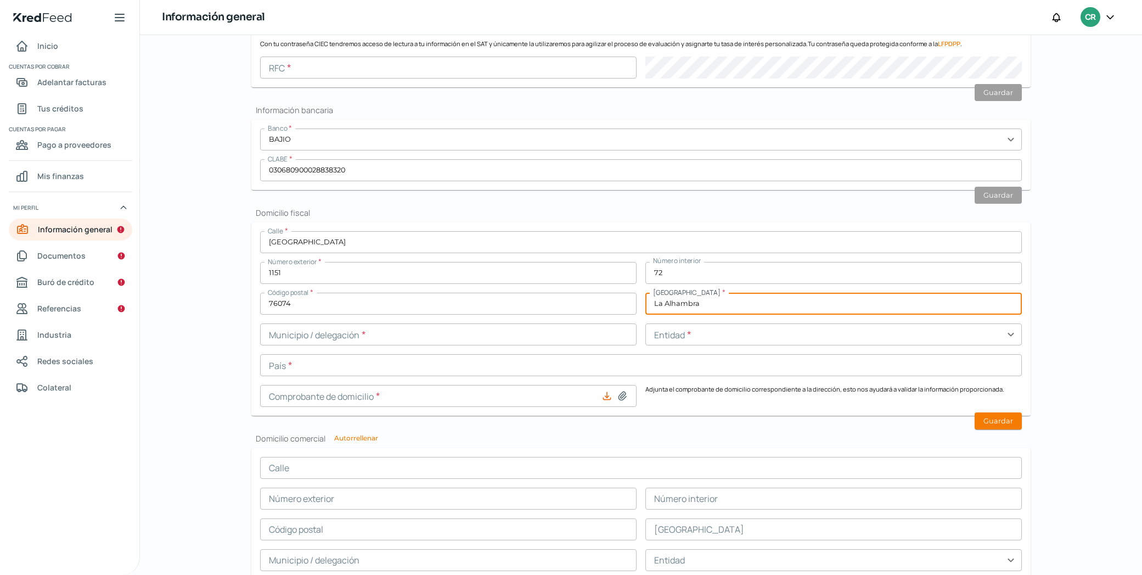
type input "La Alhambra"
click at [452, 346] on div "Calle * [STREET_ADDRESS] Código postal * 76074 [GEOGRAPHIC_DATA] * [GEOGRAPHIC_…" at bounding box center [641, 319] width 762 height 176
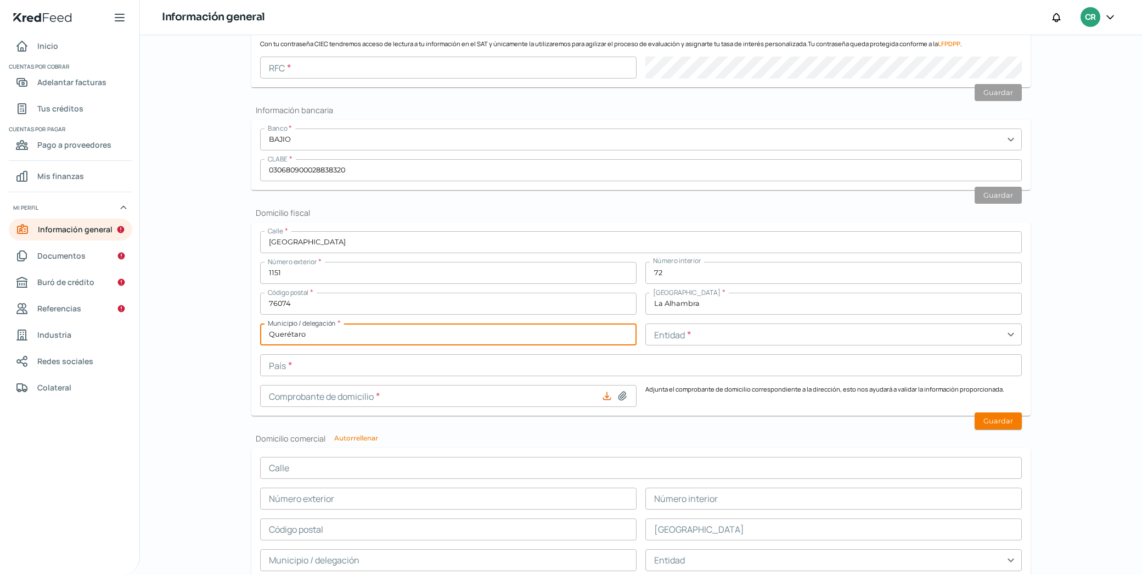
type input "Querétaro"
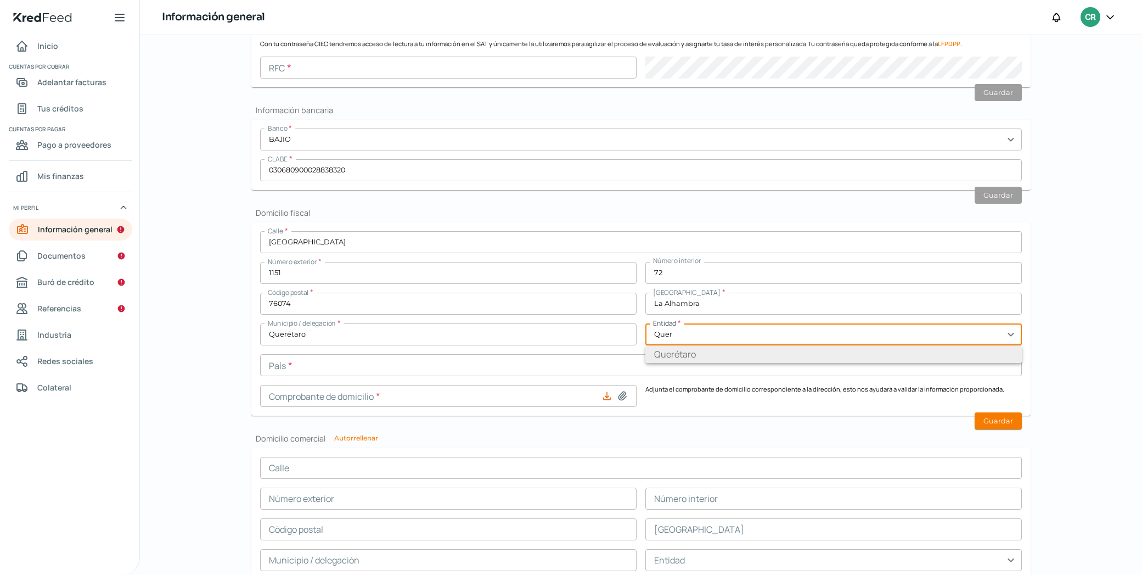
click at [710, 361] on li "Querétaro" at bounding box center [833, 354] width 377 height 18
type input "Querétaro"
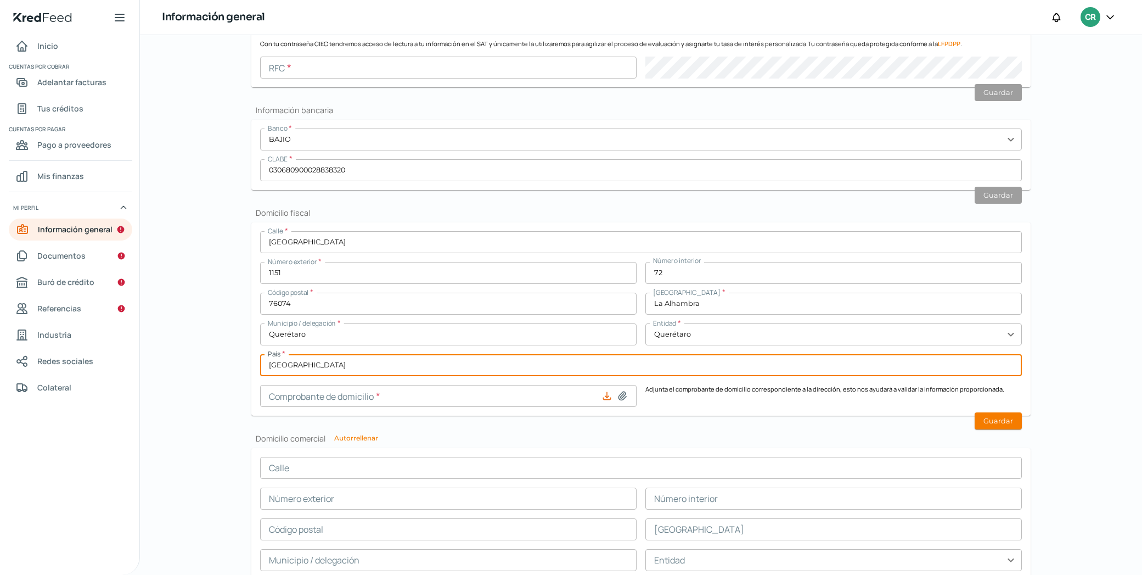
type input "[GEOGRAPHIC_DATA]"
click at [655, 401] on p "Adjunta el comprobante de domicilio correspondiente a la dirección, esto nos ay…" at bounding box center [833, 396] width 377 height 22
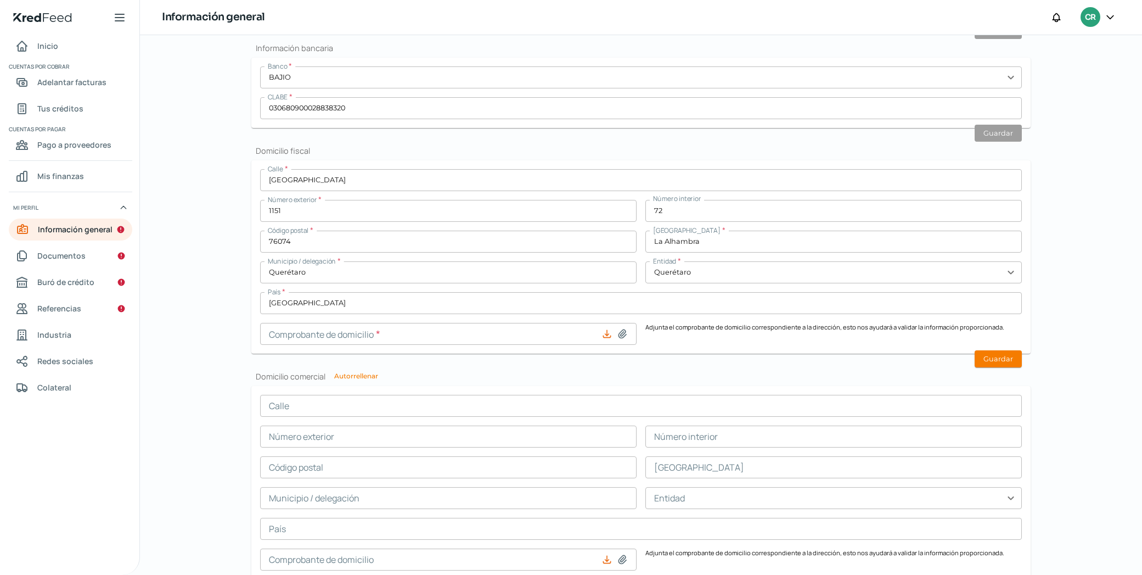
scroll to position [694, 0]
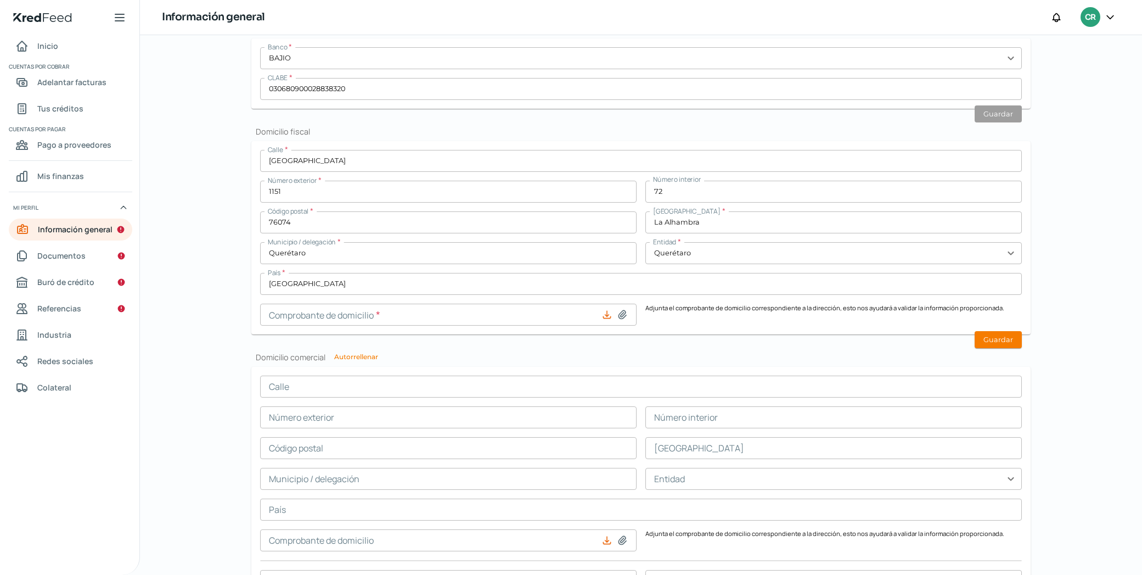
click at [622, 314] on icon at bounding box center [623, 314] width 8 height 8
type input "C:\fakepath\PDF document.pdf"
type input "PDF document.pdf"
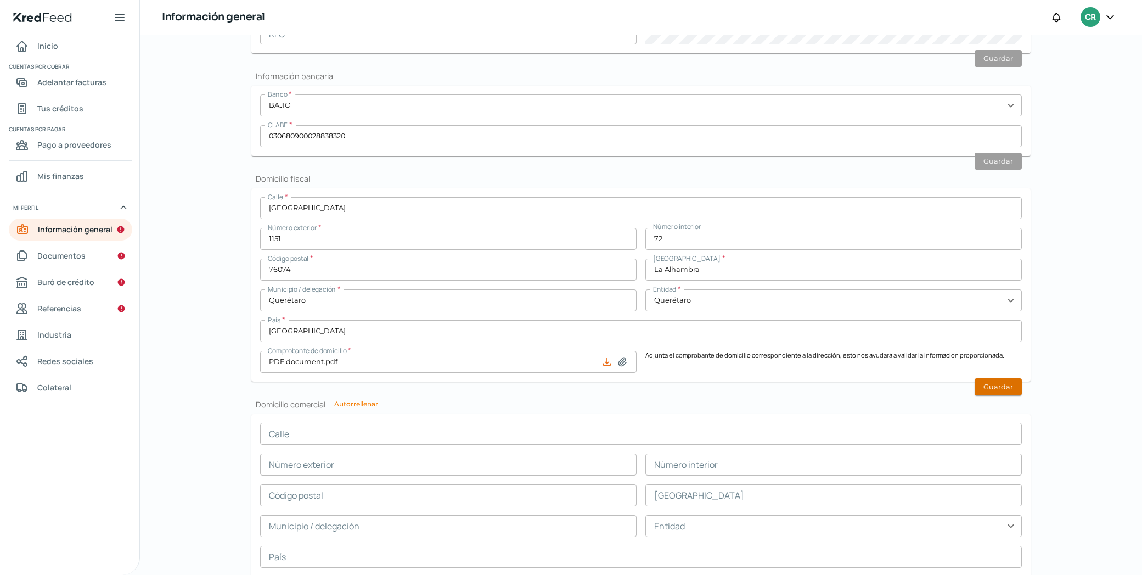
scroll to position [648, 0]
click at [995, 384] on button "Guardar" at bounding box center [998, 385] width 47 height 17
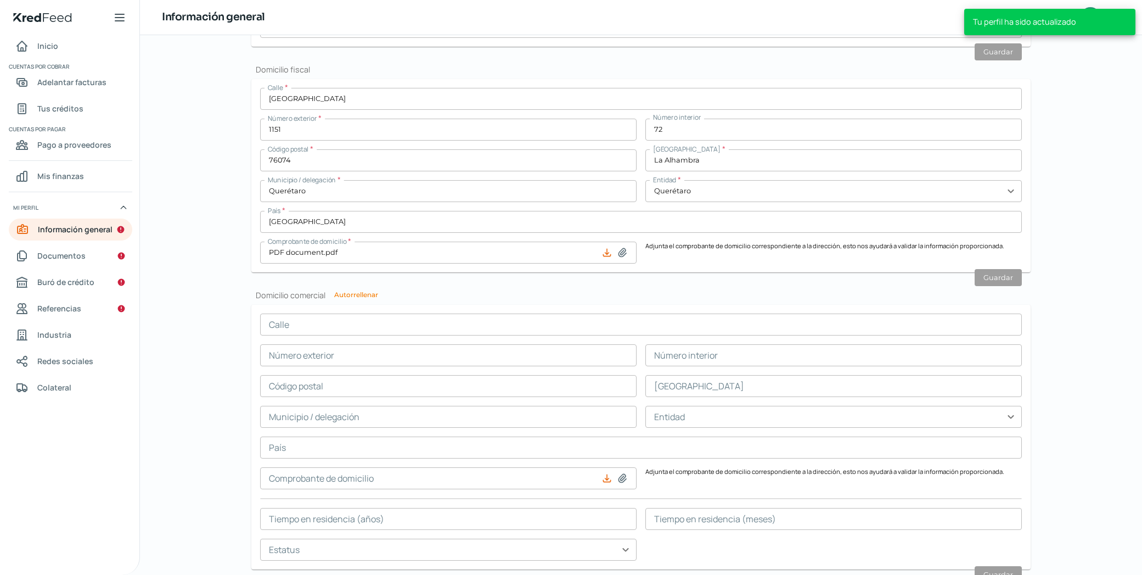
scroll to position [794, 0]
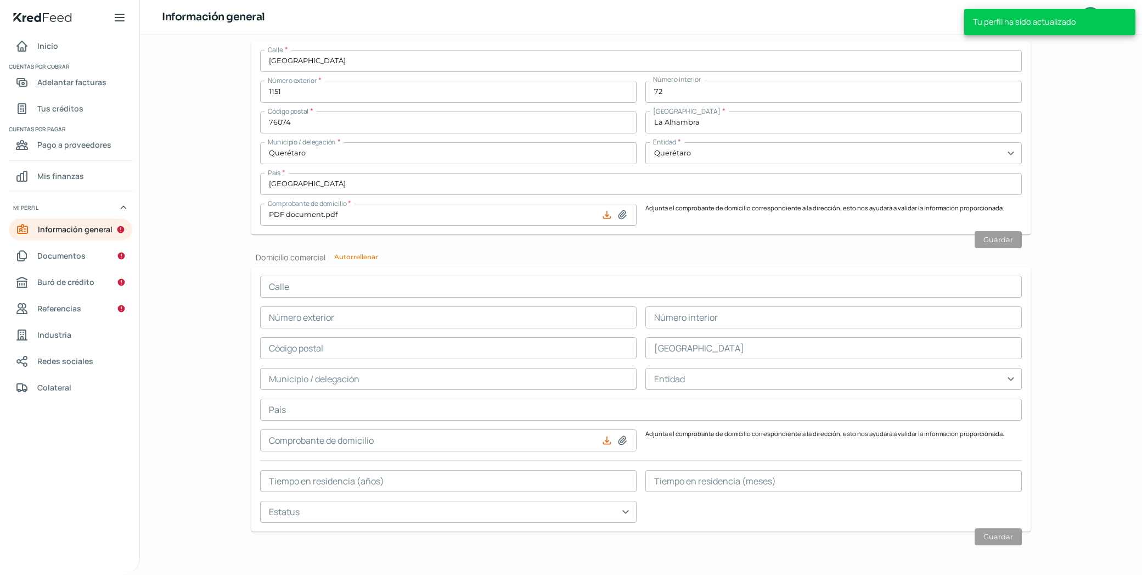
click at [353, 255] on button "Autorrellenar" at bounding box center [356, 257] width 44 height 7
type input "[GEOGRAPHIC_DATA]"
type input "1151"
type input "72"
type input "76074"
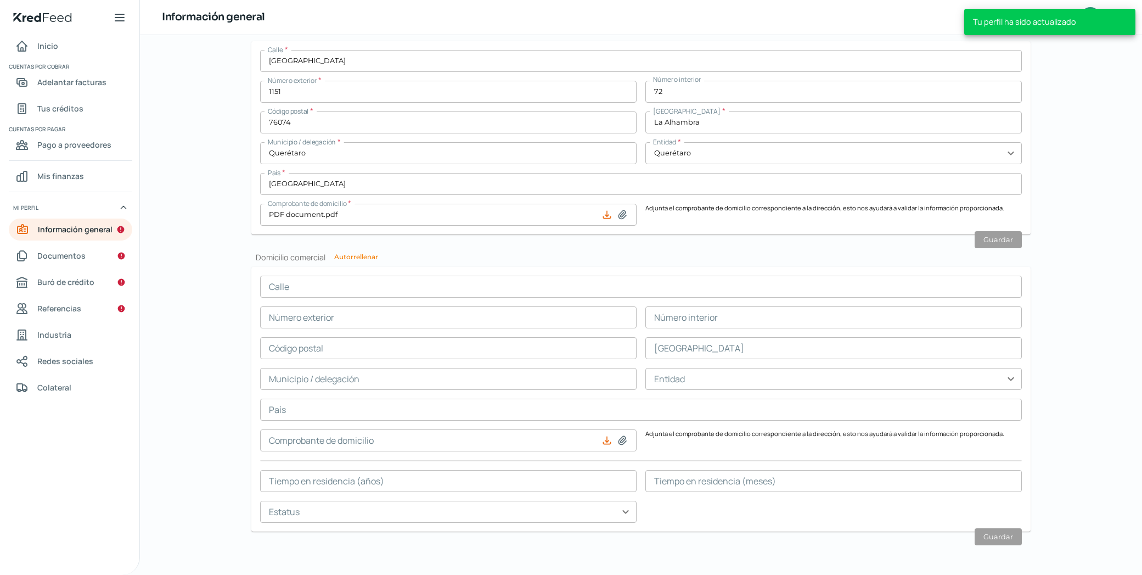
type input "La Alhambra"
type input "Querétaro"
type input "[GEOGRAPHIC_DATA]"
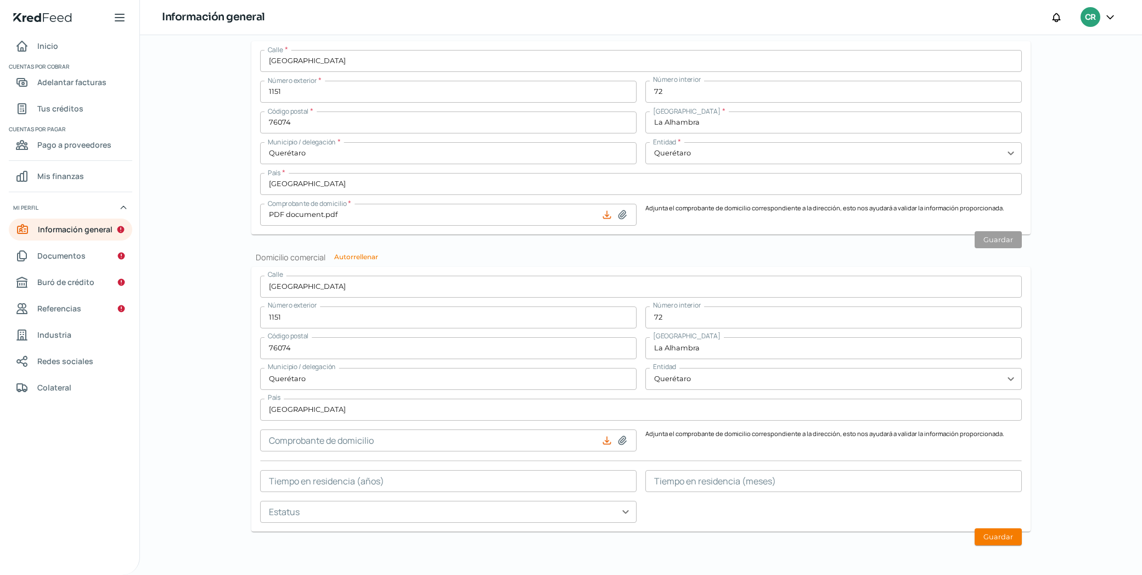
scroll to position [0, 0]
click at [621, 440] on icon at bounding box center [622, 440] width 11 height 11
type input "C:\fakepath\PDF document.pdf"
type input "PDF document.pdf"
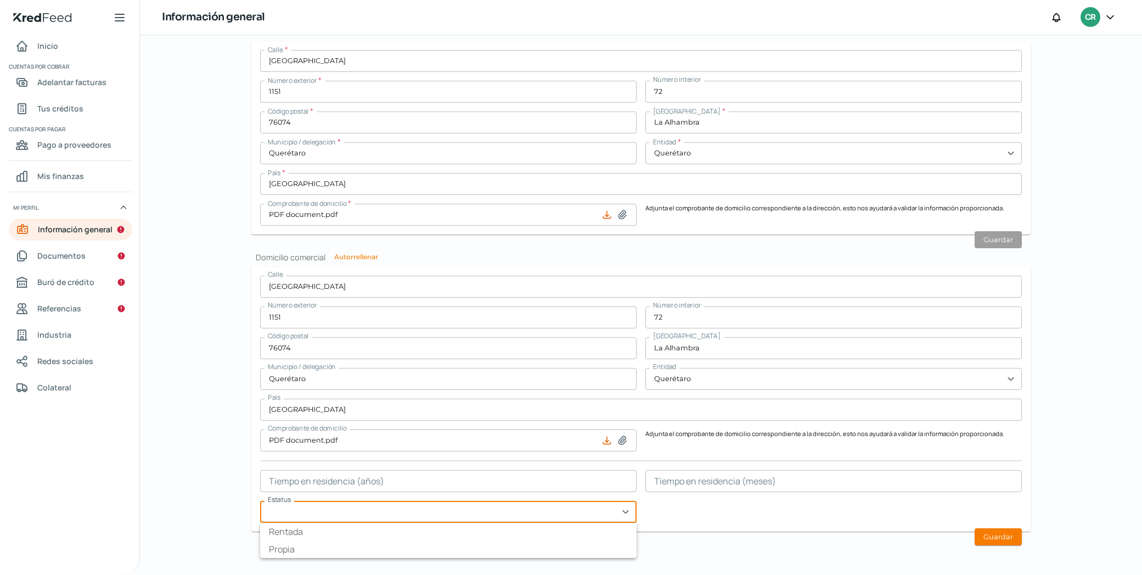
click at [548, 509] on input "text" at bounding box center [448, 512] width 377 height 22
click at [545, 545] on li "Propia" at bounding box center [448, 549] width 377 height 18
type input "Propia"
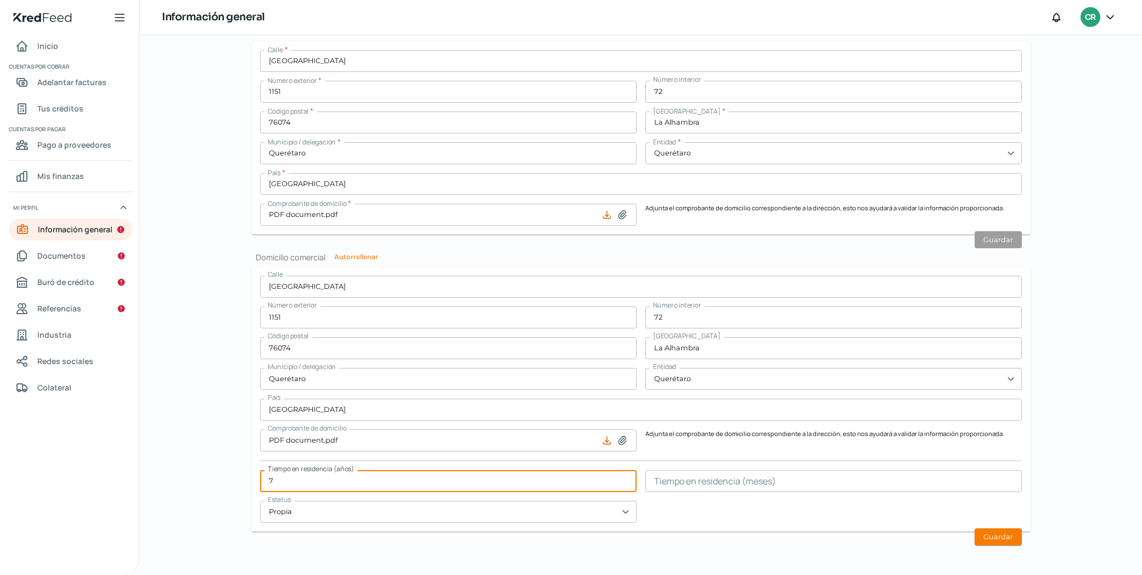
type input "7"
click at [708, 481] on input "text" at bounding box center [833, 481] width 377 height 22
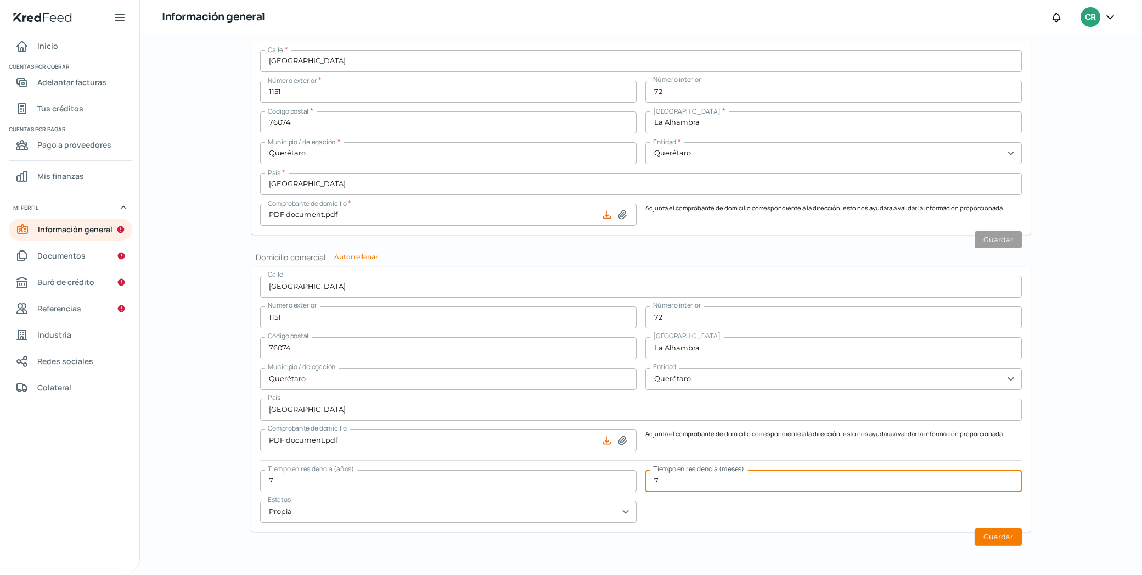
drag, startPoint x: 669, startPoint y: 480, endPoint x: 640, endPoint y: 476, distance: 28.8
click at [640, 476] on div "Calle [STREET_ADDRESS] [GEOGRAPHIC_DATA] Municipio / delegación Querétaro Entid…" at bounding box center [641, 399] width 762 height 247
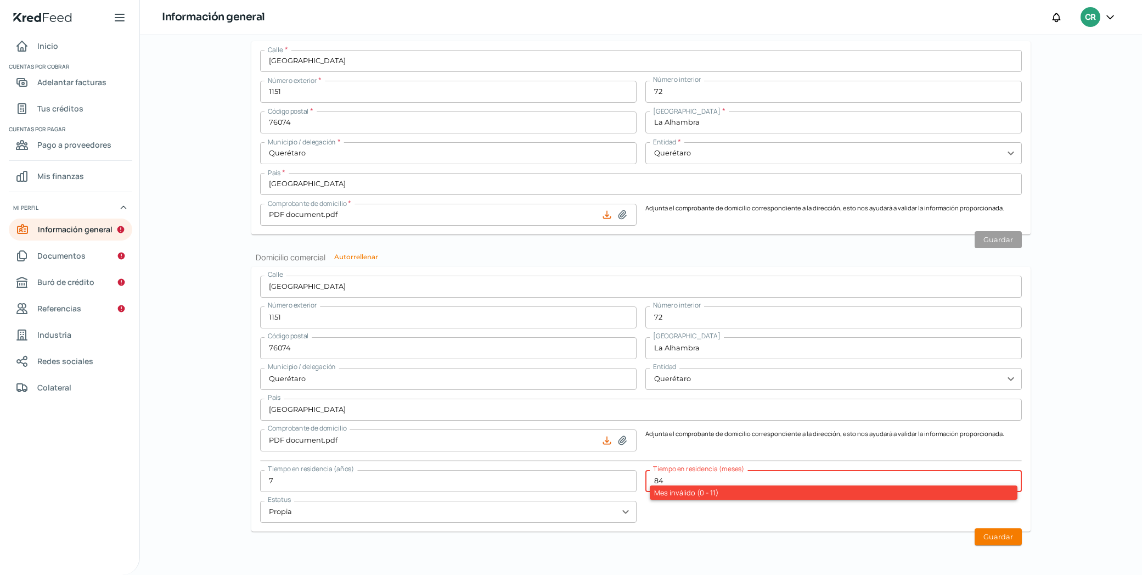
type input "84"
click at [808, 509] on div "Calle [STREET_ADDRESS] [GEOGRAPHIC_DATA] Municipio / delegación Querétaro Entid…" at bounding box center [641, 399] width 762 height 247
drag, startPoint x: 662, startPoint y: 479, endPoint x: 642, endPoint y: 478, distance: 20.3
click at [642, 478] on div "Calle [STREET_ADDRESS] [GEOGRAPHIC_DATA] Municipio / delegación Querétaro Entid…" at bounding box center [641, 399] width 762 height 247
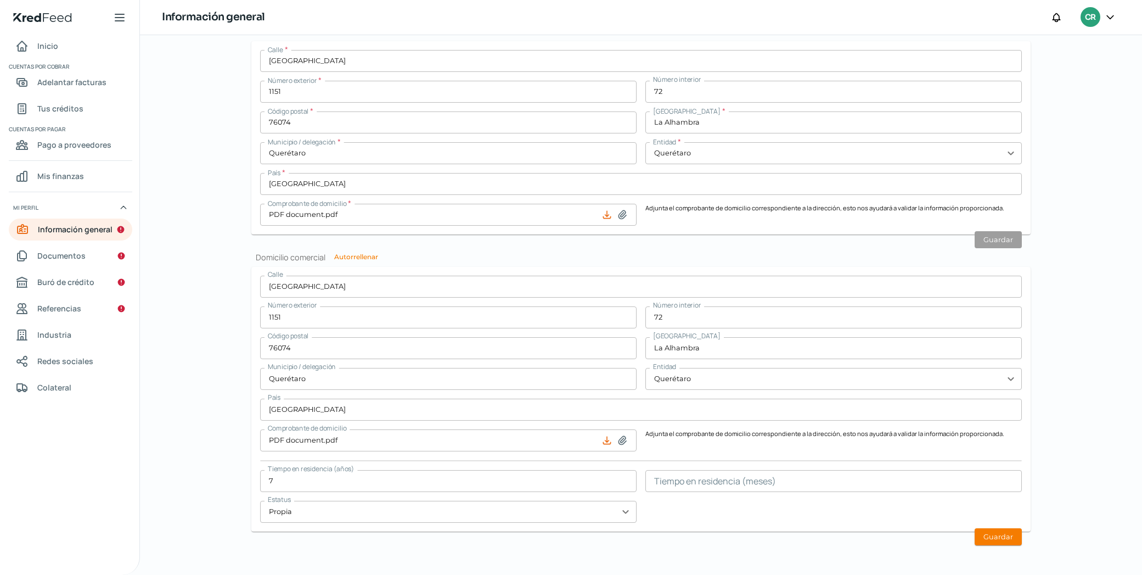
click at [726, 513] on div "Calle [STREET_ADDRESS] [GEOGRAPHIC_DATA] Municipio / delegación Querétaro Entid…" at bounding box center [641, 399] width 762 height 247
click at [998, 537] on button "Guardar" at bounding box center [998, 536] width 47 height 17
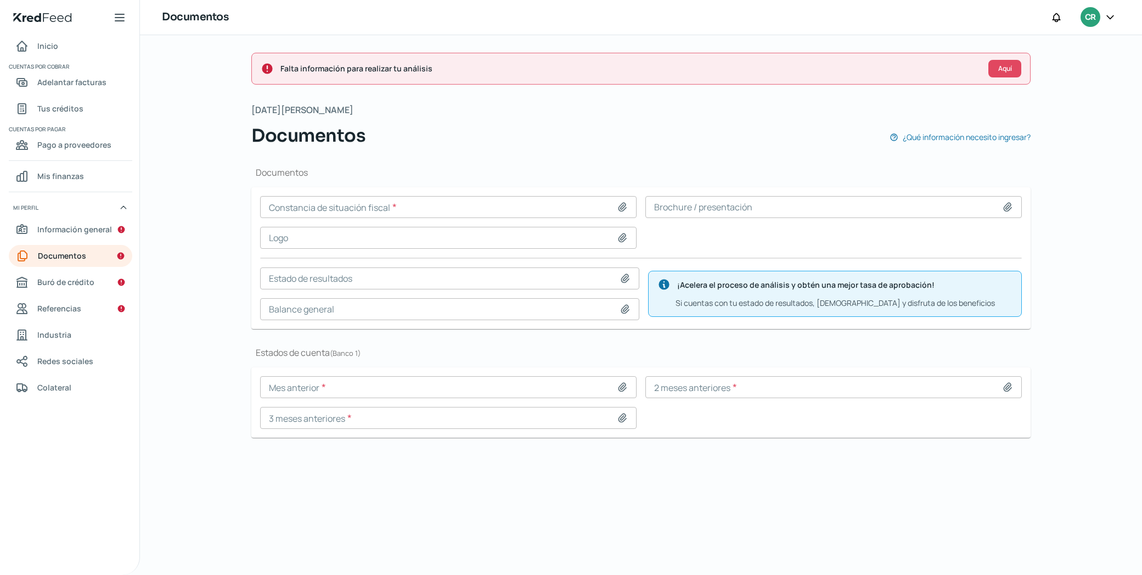
click at [626, 387] on icon at bounding box center [623, 387] width 8 height 8
click at [1002, 386] on icon at bounding box center [1007, 386] width 11 height 11
type input "C:\fakepath\ Mayo.pdf"
type input "Mayo.pdf"
click at [627, 414] on icon at bounding box center [622, 417] width 11 height 11
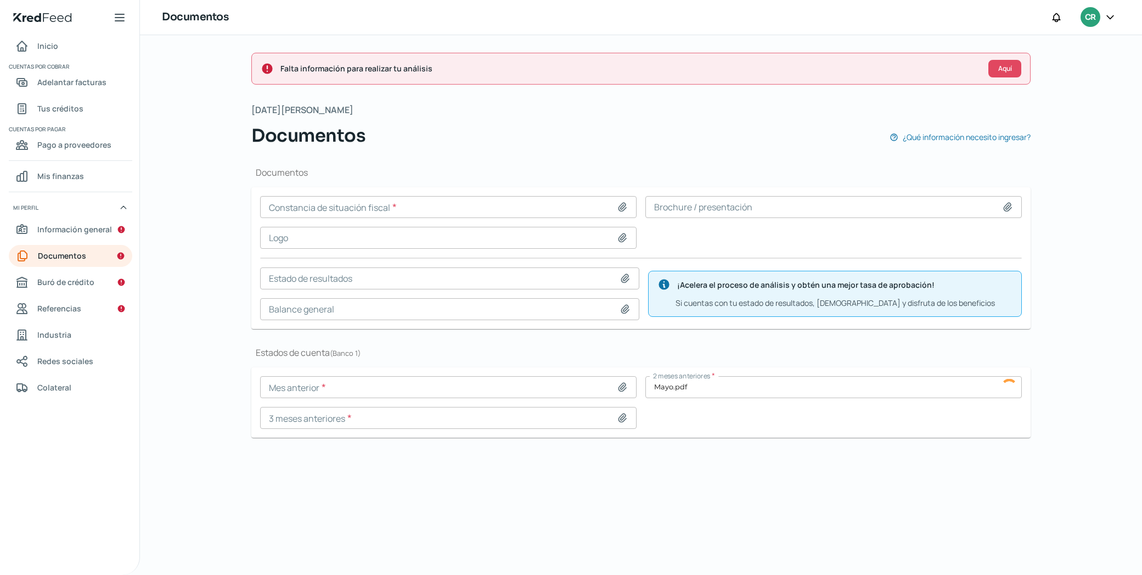
type input "C:\fakepath\ Mayo.pdf"
type input "Mayo.pdf"
click at [621, 386] on icon at bounding box center [622, 386] width 11 height 11
type input "C:\fakepath\[PERSON_NAME].pdf"
type input "[PERSON_NAME].pdf"
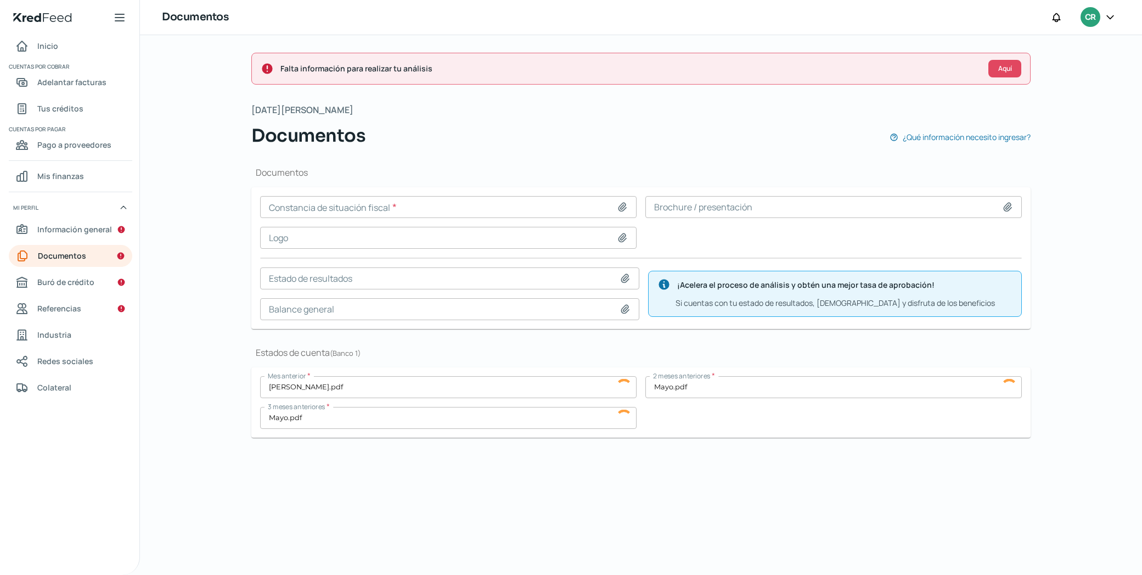
click at [982, 388] on input "Mayo.pdf" at bounding box center [833, 387] width 377 height 22
type input "C:\fakepath\Junio.pdf"
type input "Junio.pdf"
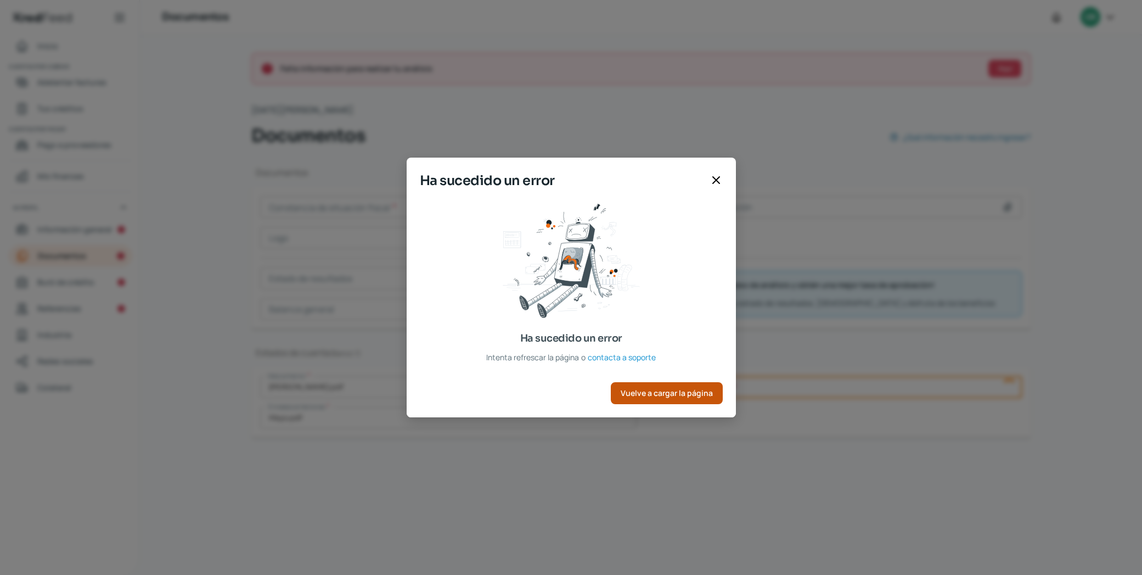
click at [651, 397] on span "Vuelve a cargar la página" at bounding box center [667, 393] width 92 height 8
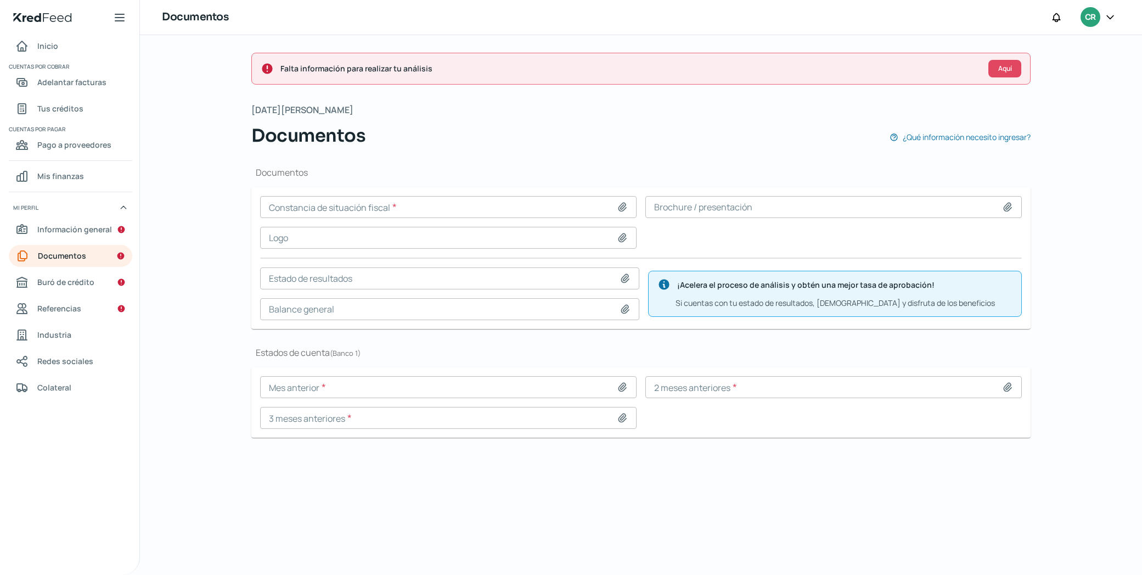
click at [569, 391] on input at bounding box center [448, 387] width 377 height 22
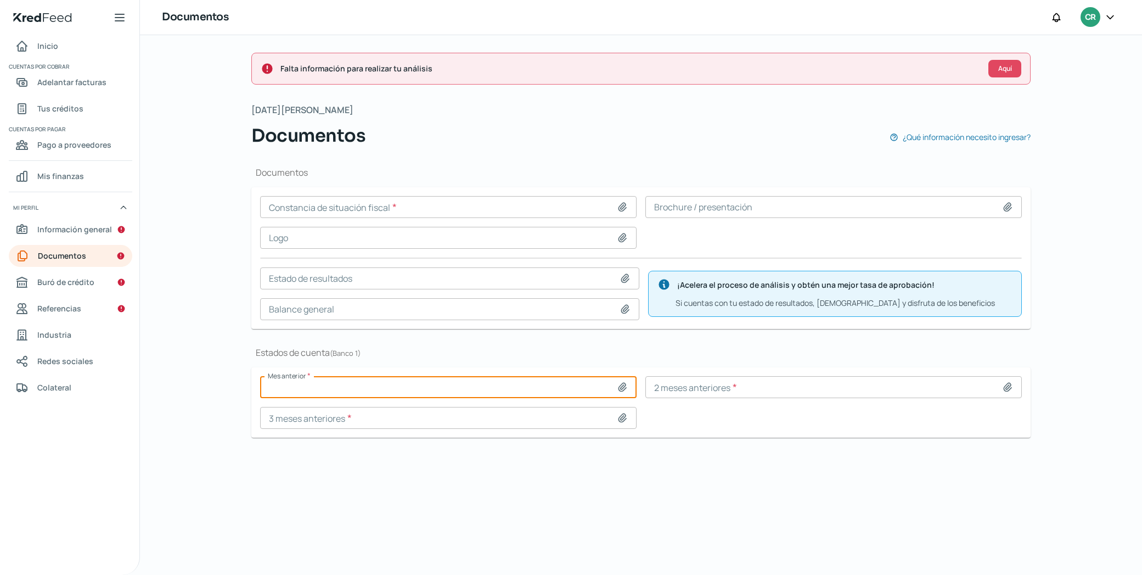
type input "C:\fakepath\[PERSON_NAME].pdf"
type input "[PERSON_NAME].pdf"
click at [1005, 387] on icon at bounding box center [1007, 386] width 11 height 11
type input "C:\fakepath\Junio.pdf"
type input "Junio.pdf"
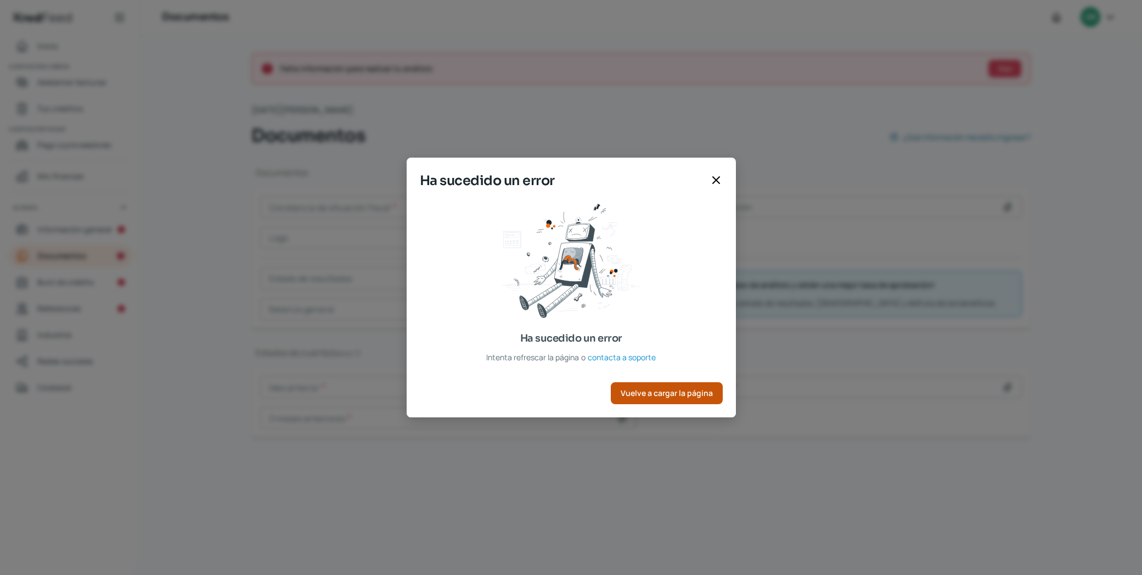
click at [655, 389] on span "Vuelve a cargar la página" at bounding box center [667, 393] width 92 height 8
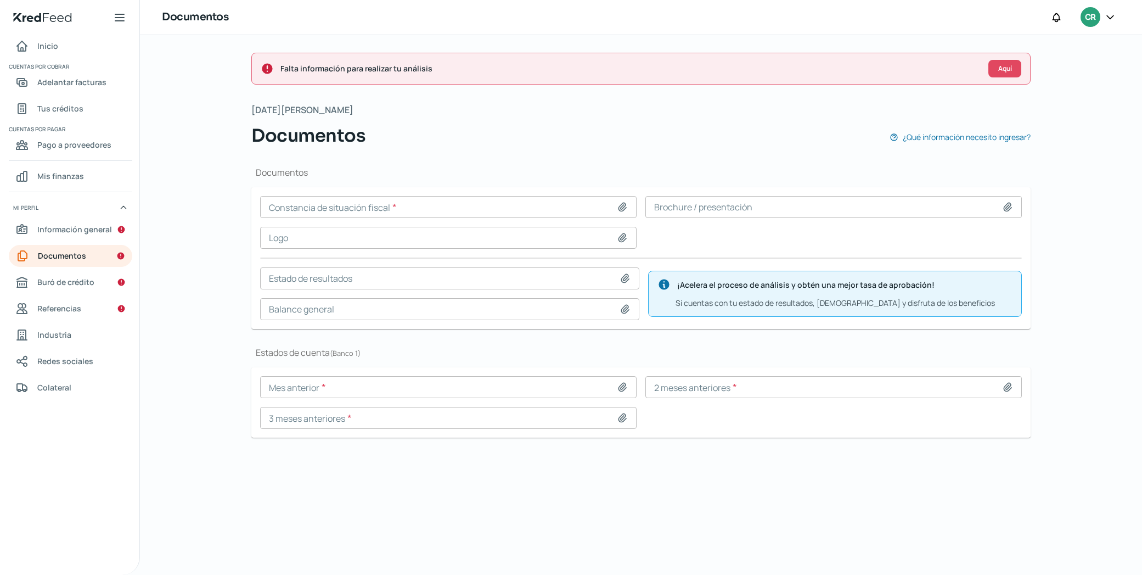
click at [625, 388] on icon at bounding box center [623, 387] width 8 height 8
type input "C:\fakepath\[PERSON_NAME].pdf"
type input "[PERSON_NAME].pdf"
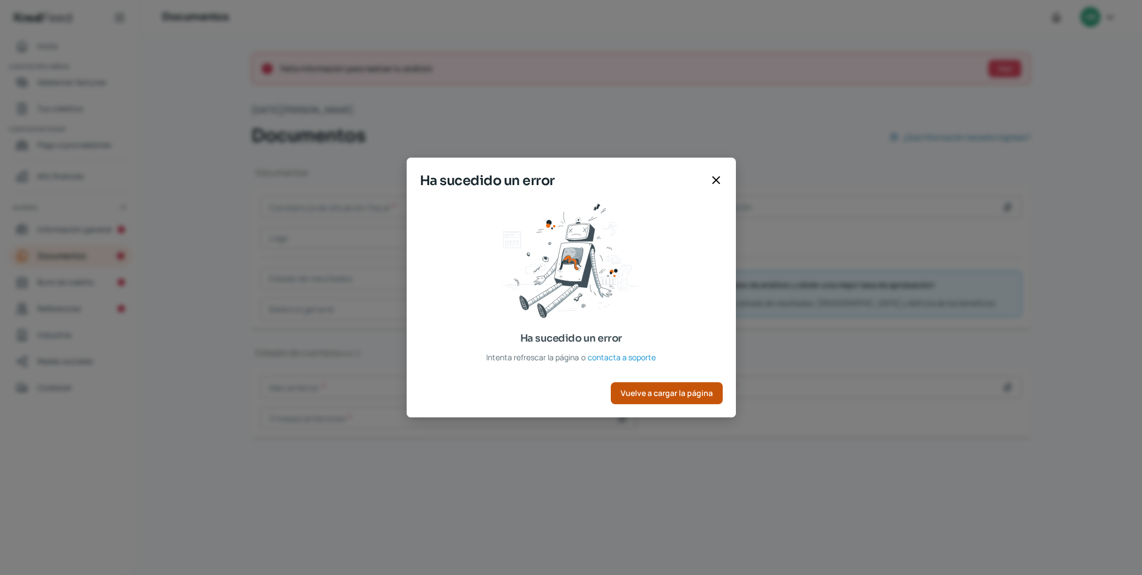
click at [718, 395] on button "Vuelve a cargar la página" at bounding box center [667, 393] width 112 height 22
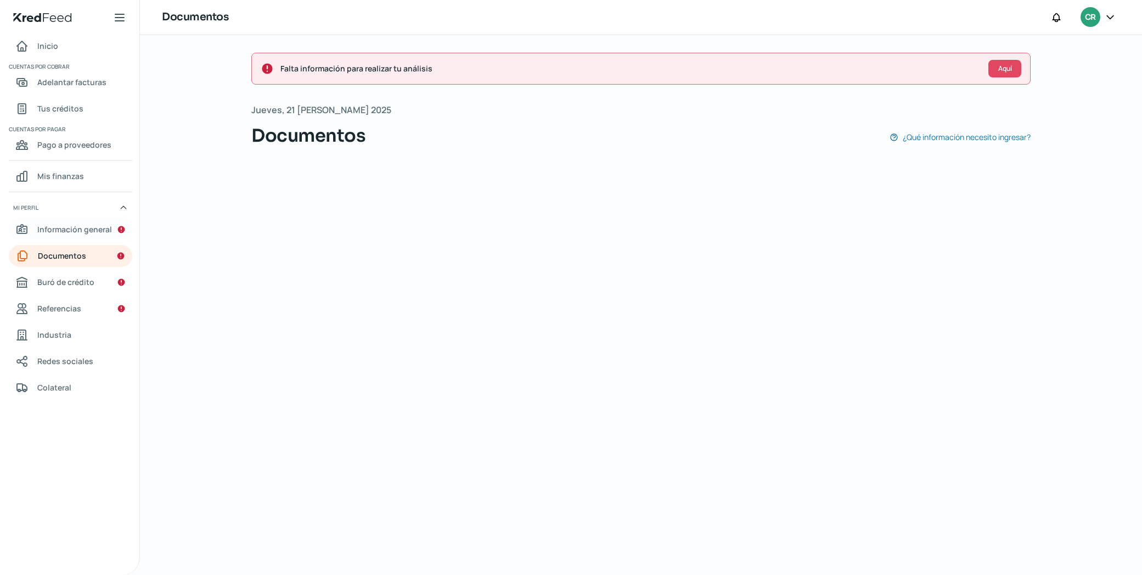
click at [81, 237] on link "Información general" at bounding box center [70, 229] width 123 height 22
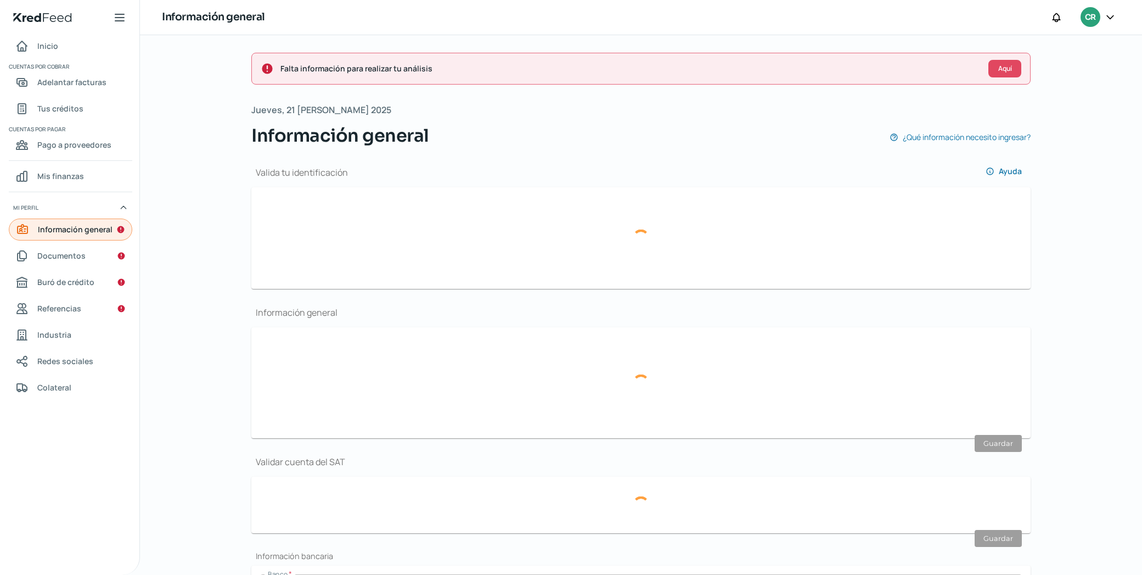
type input "Screenshot 2025-08-04 at 12.14.15.png"
type input "Screenshot 2025-08-04 at 11.49.51.png"
type input "trax.bautista@gmail.com"
type input "Régimen simplificado de confianza"
type input "Trax"
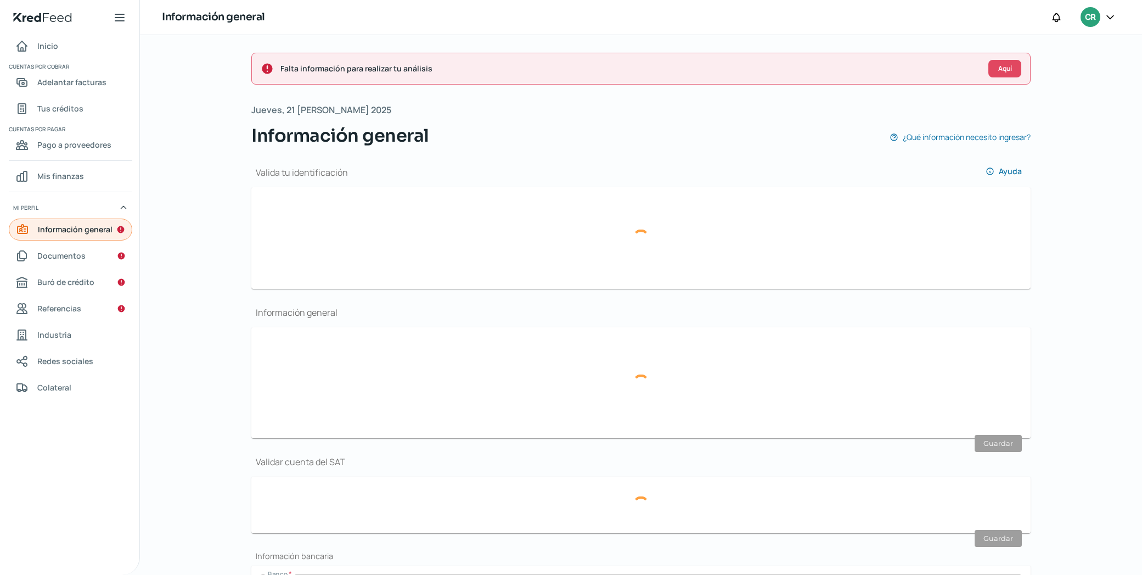
type input "44 - 2230 - 1595"
type input "Avenida del Parque"
type input "1151"
type input "72"
type input "76074"
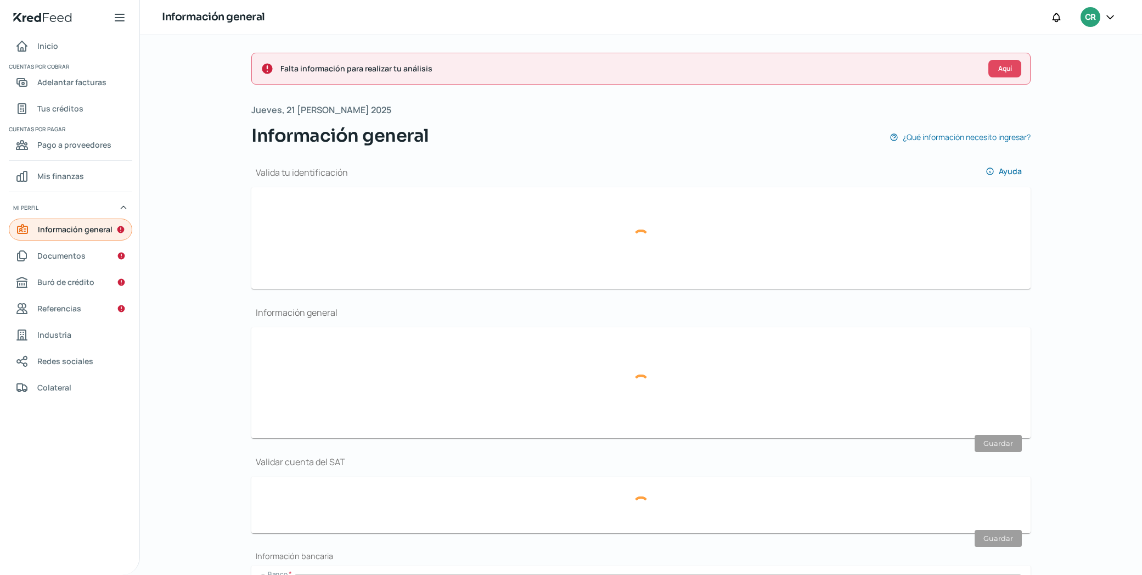
type input "La Alhambra"
type input "Querétaro"
type input "México"
type input "PDF document.pdf"
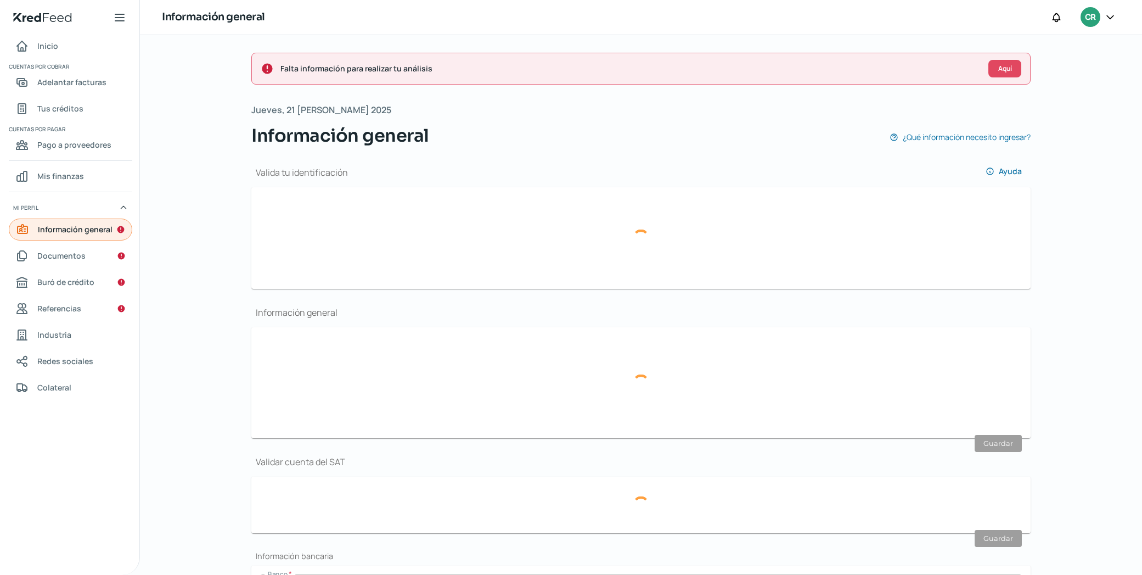
type input "7"
type input "0"
type input "Propia"
